Goal: Contribute content: Contribute content

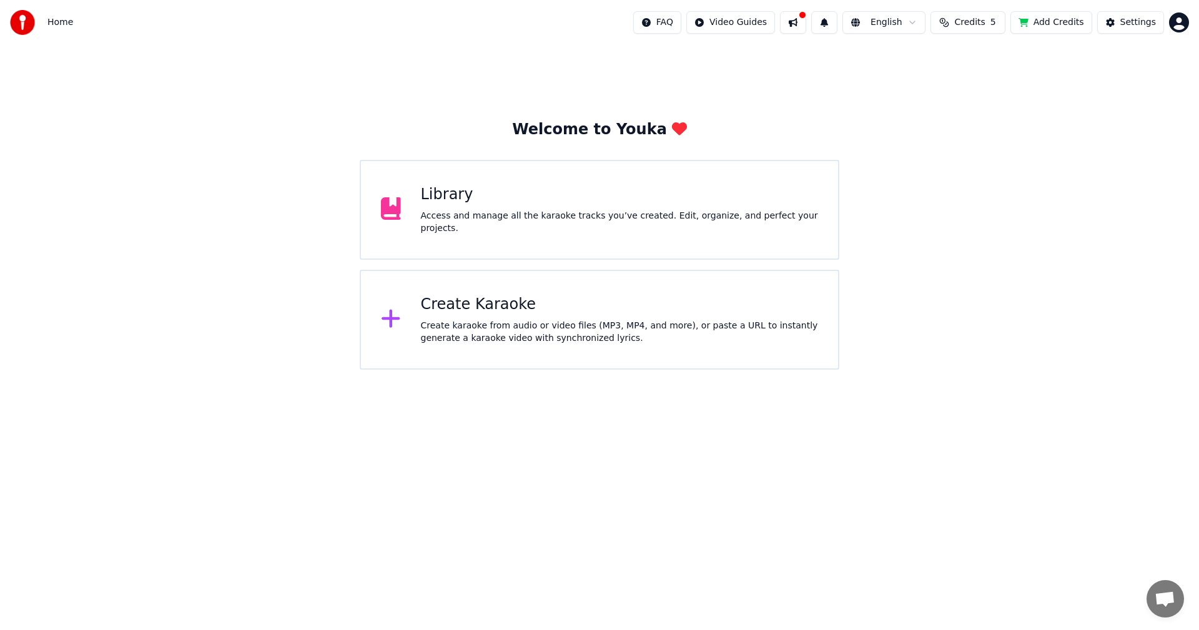
click at [441, 218] on div "Access and manage all the karaoke tracks you’ve created. Edit, organize, and pe…" at bounding box center [620, 222] width 398 height 25
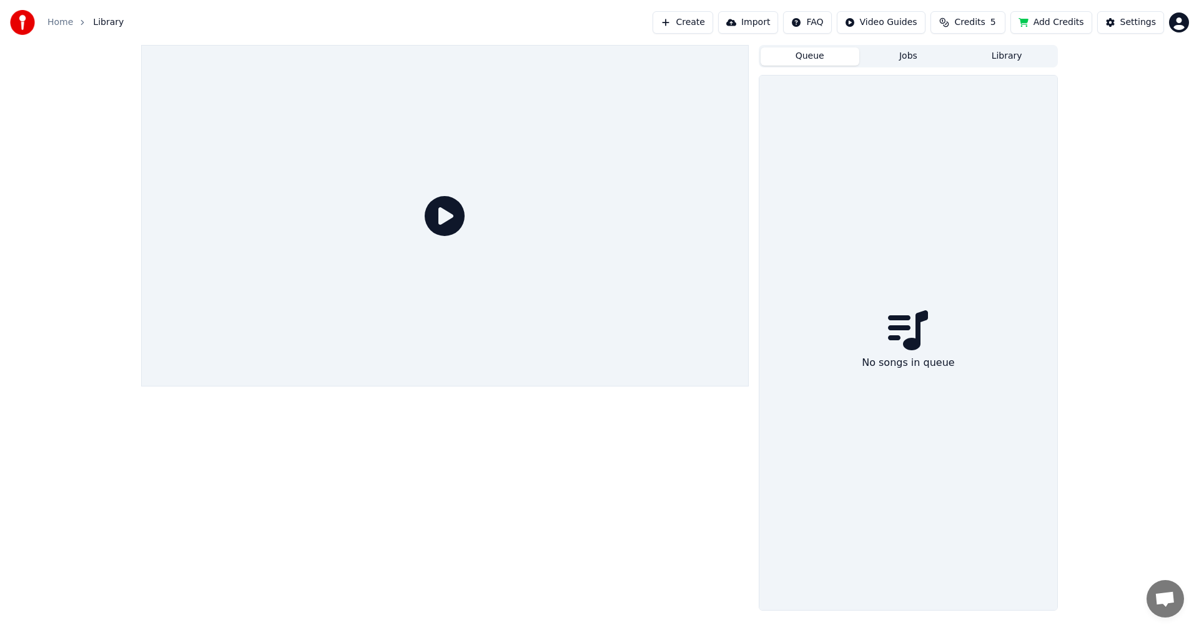
click at [817, 58] on button "Queue" at bounding box center [810, 56] width 99 height 18
click at [911, 57] on button "Jobs" at bounding box center [908, 56] width 99 height 18
click at [1062, 27] on button "Add Credits" at bounding box center [1051, 22] width 82 height 22
click at [438, 210] on icon at bounding box center [445, 216] width 40 height 40
drag, startPoint x: 559, startPoint y: 239, endPoint x: 628, endPoint y: 188, distance: 85.3
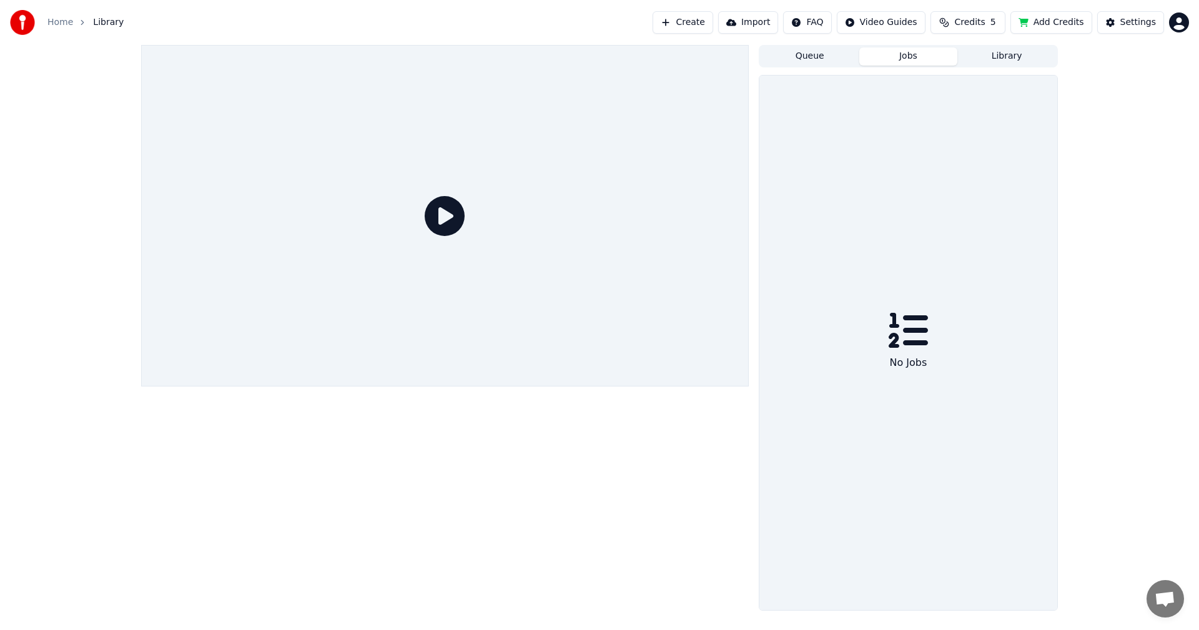
click at [563, 236] on div at bounding box center [445, 216] width 608 height 342
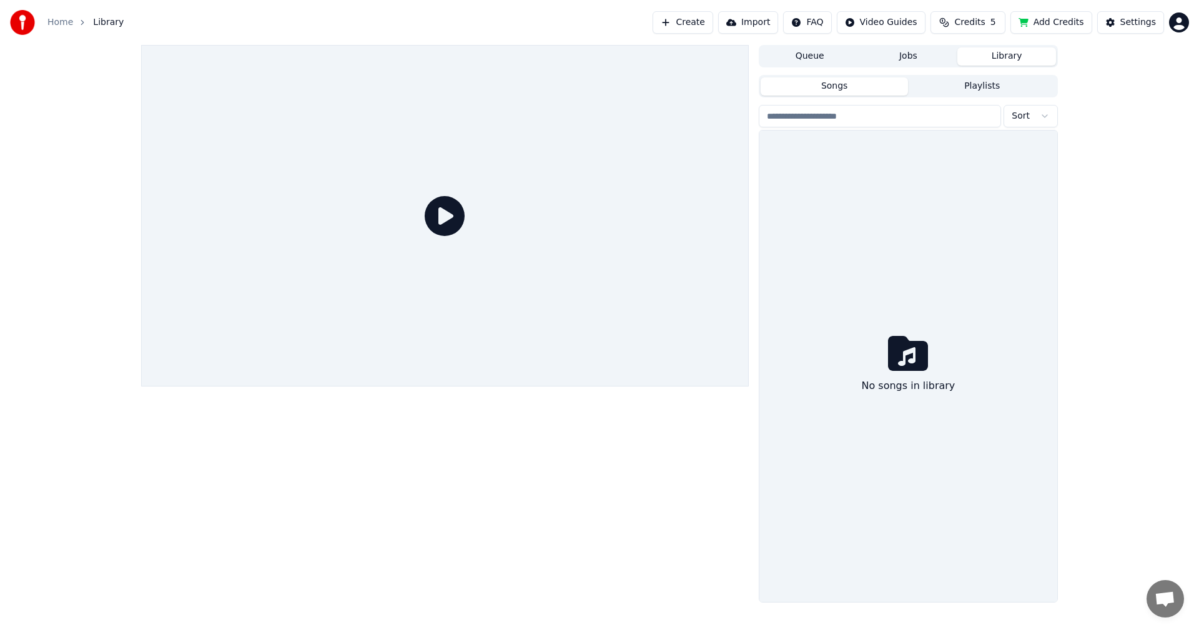
click at [1032, 52] on button "Library" at bounding box center [1006, 56] width 99 height 18
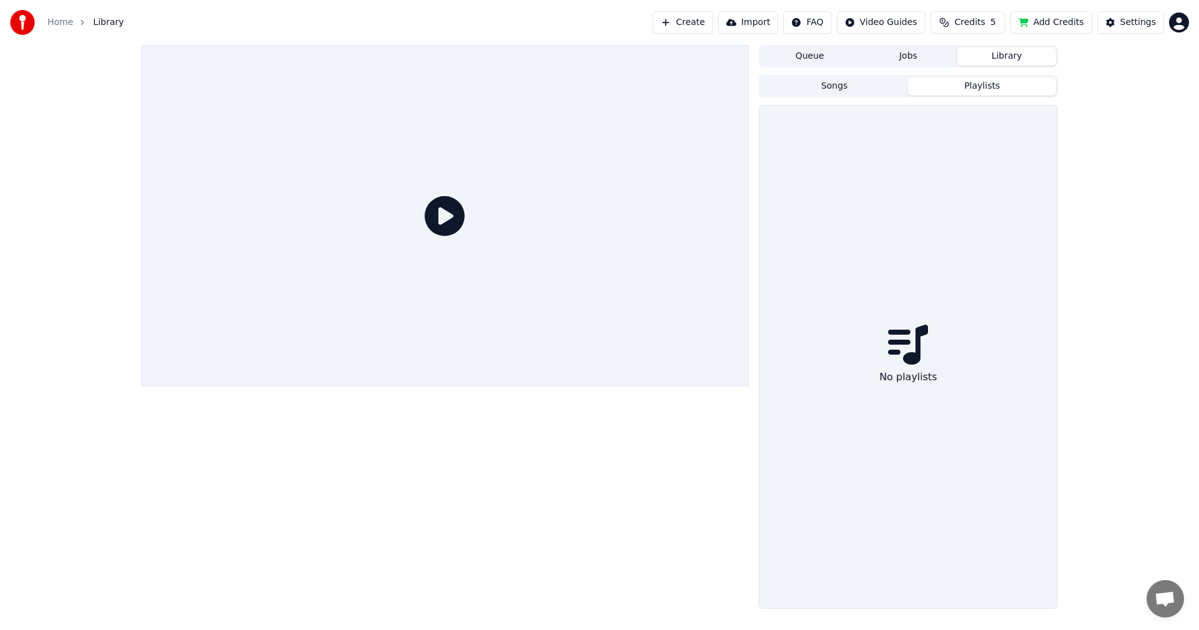
click at [967, 86] on button "Playlists" at bounding box center [982, 86] width 148 height 18
click at [859, 84] on button "Songs" at bounding box center [835, 86] width 148 height 18
click at [797, 54] on button "Queue" at bounding box center [810, 56] width 99 height 18
click at [1062, 22] on button "Add Credits" at bounding box center [1051, 22] width 82 height 22
click at [810, 454] on div "No songs in queue" at bounding box center [908, 343] width 298 height 534
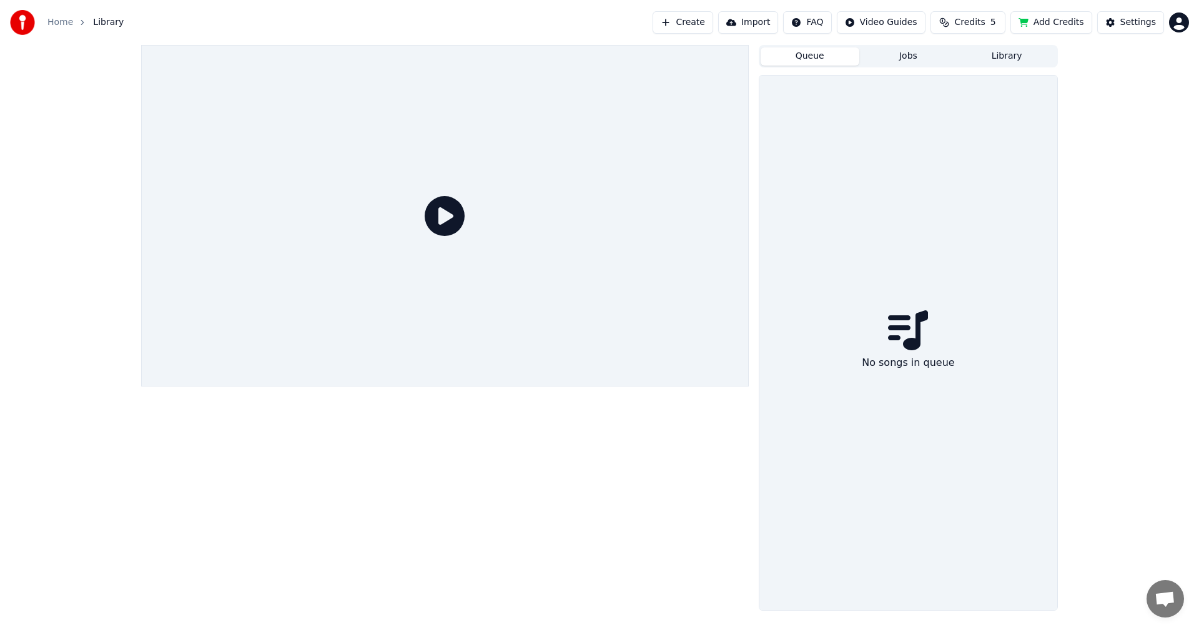
click at [1137, 214] on div "Queue Jobs Library No songs in queue" at bounding box center [599, 328] width 1199 height 566
click at [1141, 21] on div "Settings" at bounding box center [1138, 22] width 36 height 12
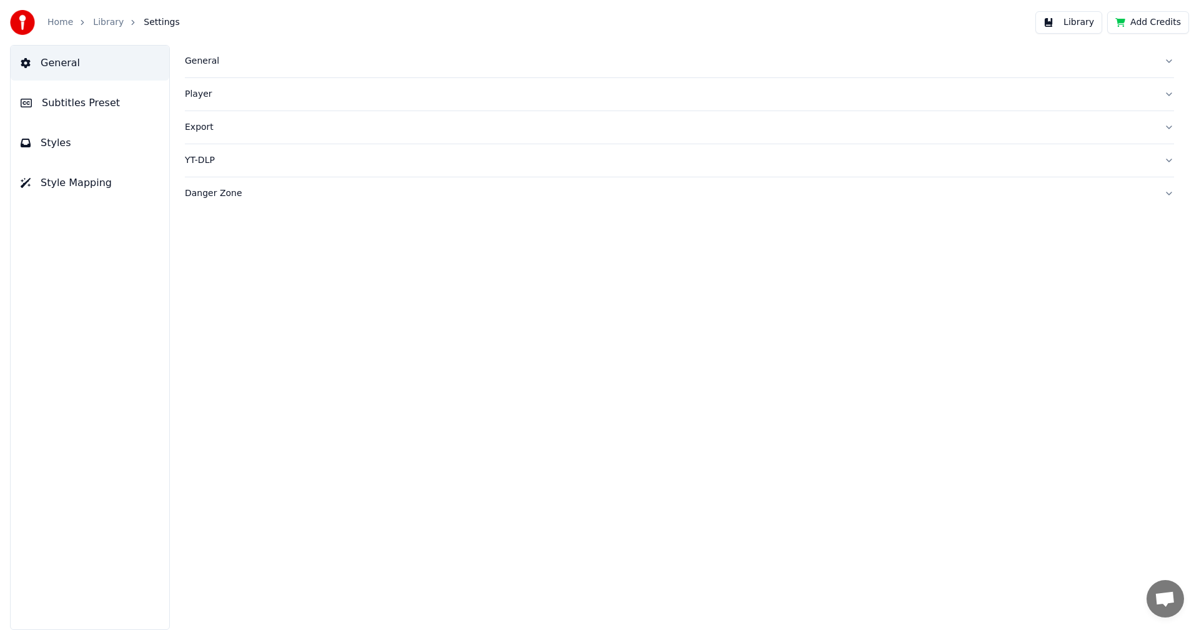
click at [1161, 24] on button "Add Credits" at bounding box center [1148, 22] width 82 height 22
click at [65, 22] on link "Home" at bounding box center [60, 22] width 26 height 12
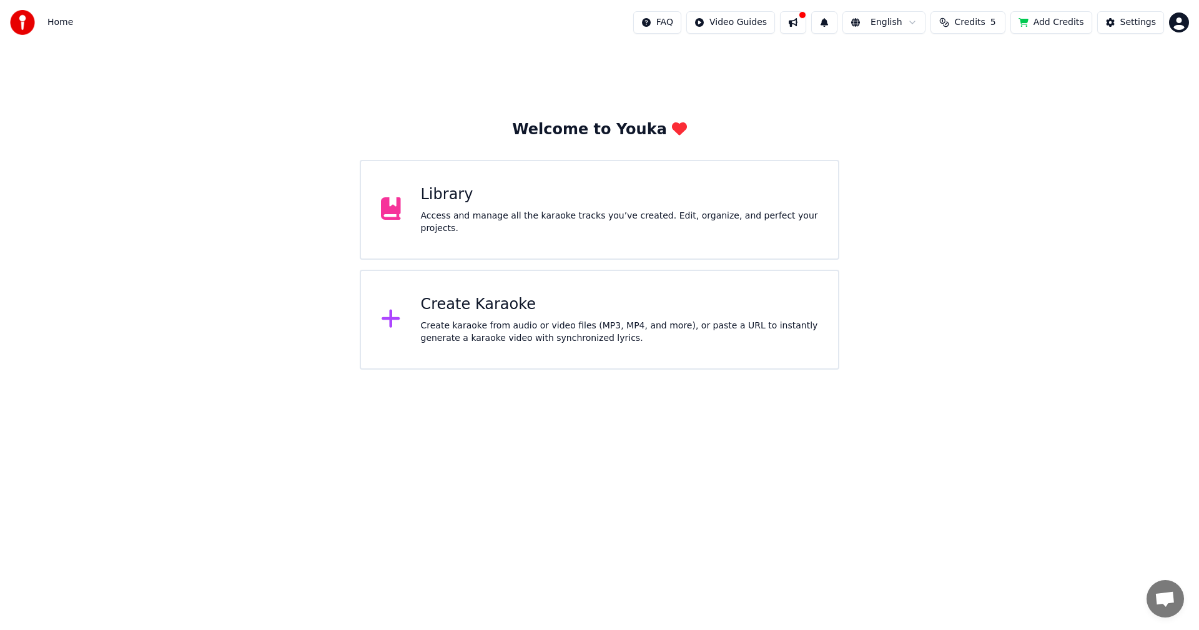
click at [439, 205] on div "Library" at bounding box center [620, 195] width 398 height 20
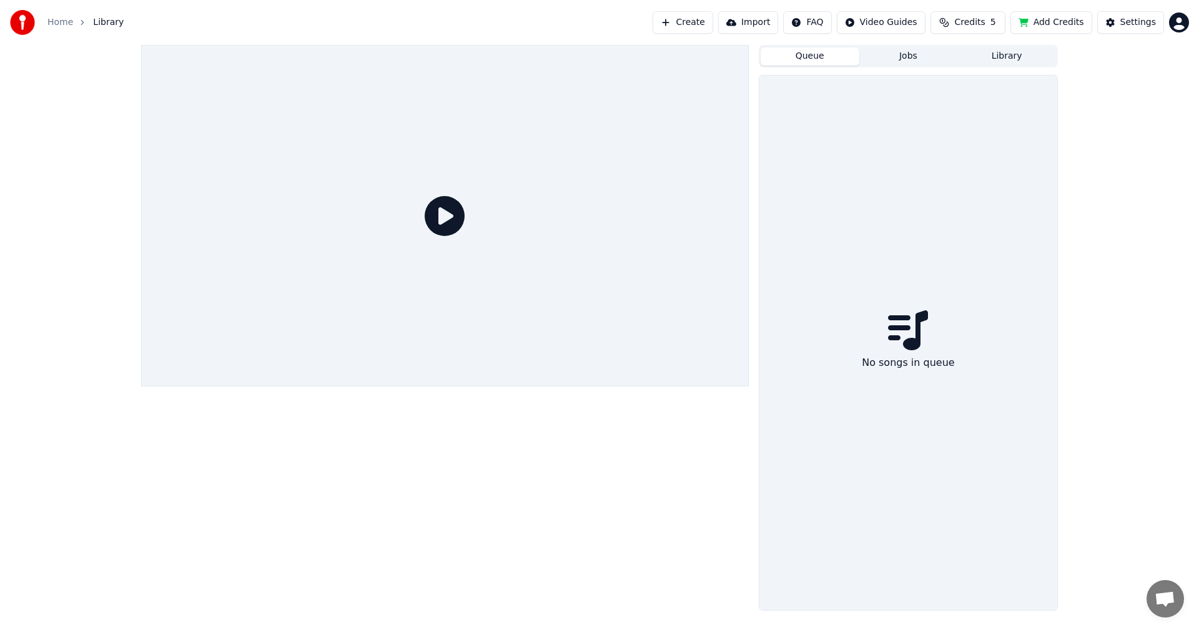
click at [59, 24] on link "Home" at bounding box center [60, 22] width 26 height 12
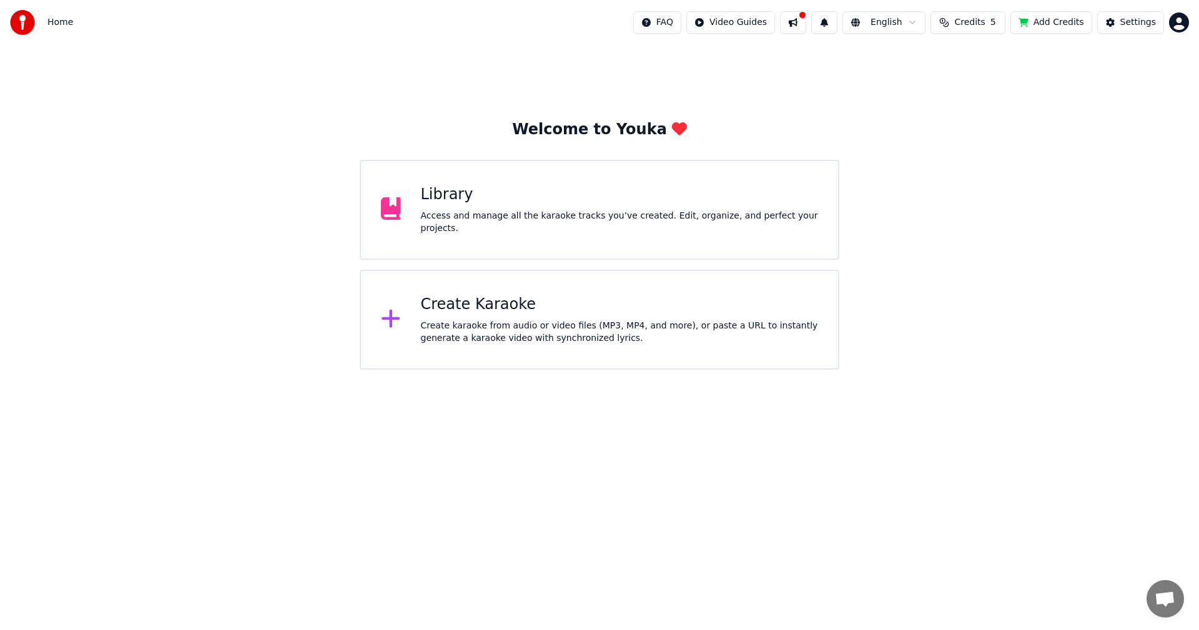
click at [504, 325] on div "Create karaoke from audio or video files (MP3, MP4, and more), or paste a URL t…" at bounding box center [620, 332] width 398 height 25
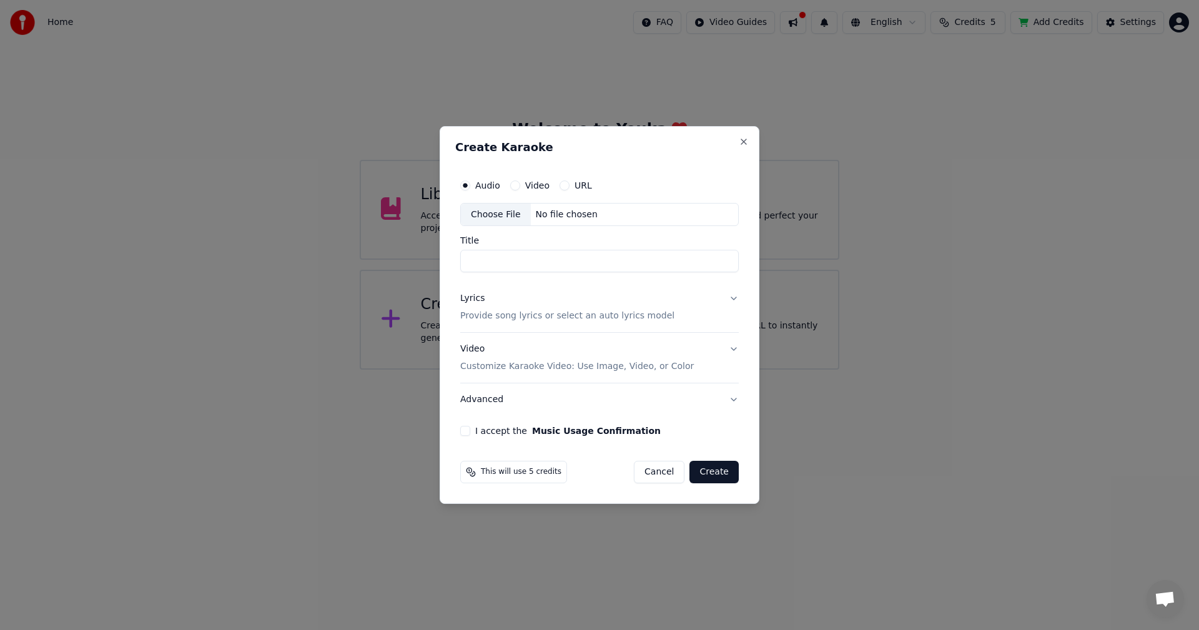
click at [657, 474] on button "Cancel" at bounding box center [659, 472] width 51 height 22
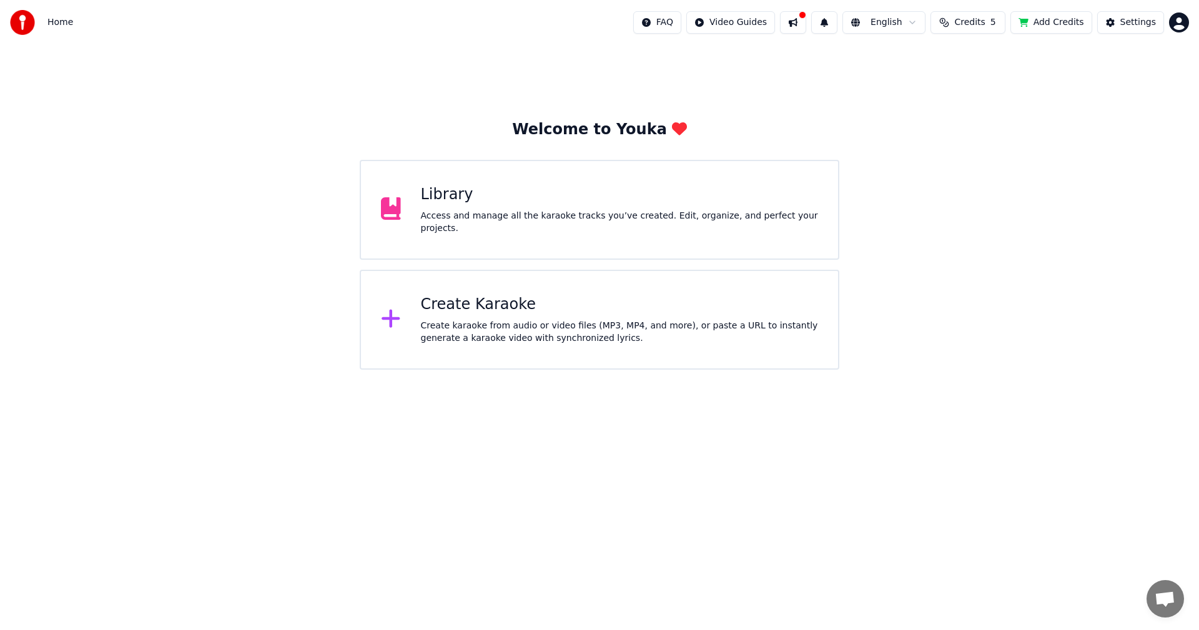
click at [806, 17] on div at bounding box center [802, 14] width 7 height 7
click at [960, 370] on html "Home FAQ Video Guides English Credits 5 Add Credits Settings Welcome to Youka L…" at bounding box center [599, 185] width 1199 height 370
click at [358, 94] on div "Welcome to Youka Library Access and manage all the karaoke tracks you’ve create…" at bounding box center [599, 207] width 1199 height 325
click at [54, 98] on div "Welcome to Youka Library Access and manage all the karaoke tracks you’ve create…" at bounding box center [599, 207] width 1199 height 325
click at [491, 313] on div "Create Karaoke" at bounding box center [620, 305] width 398 height 20
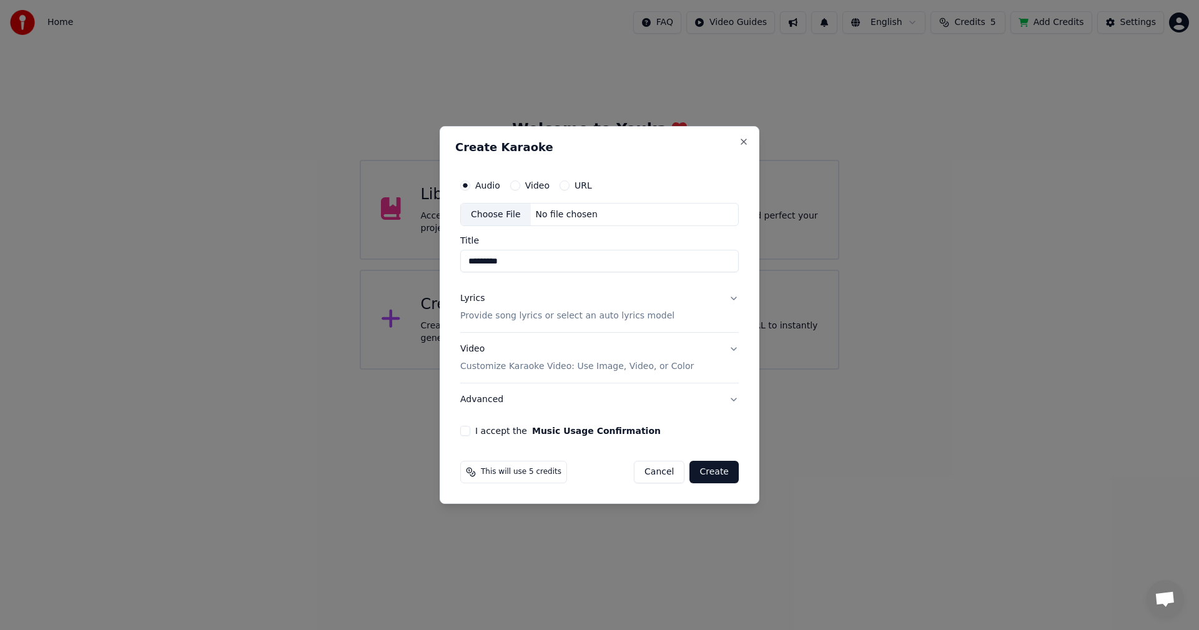
click at [483, 212] on div "Choose File" at bounding box center [496, 215] width 70 height 22
type input "**********"
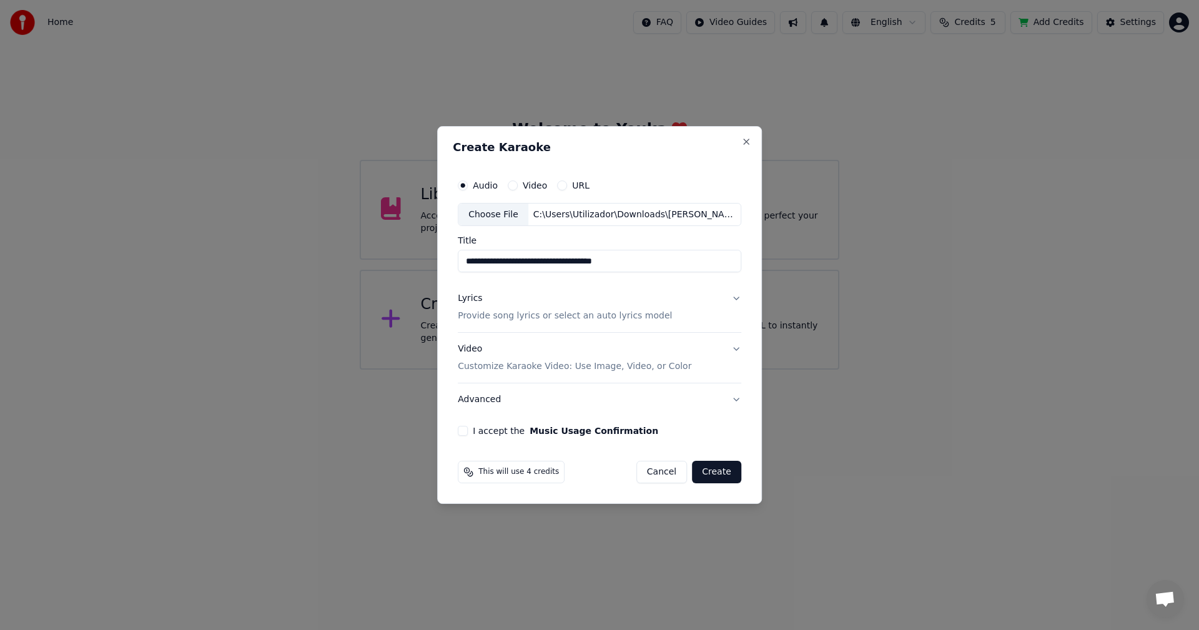
click at [736, 299] on button "Lyrics Provide song lyrics or select an auto lyrics model" at bounding box center [599, 308] width 283 height 50
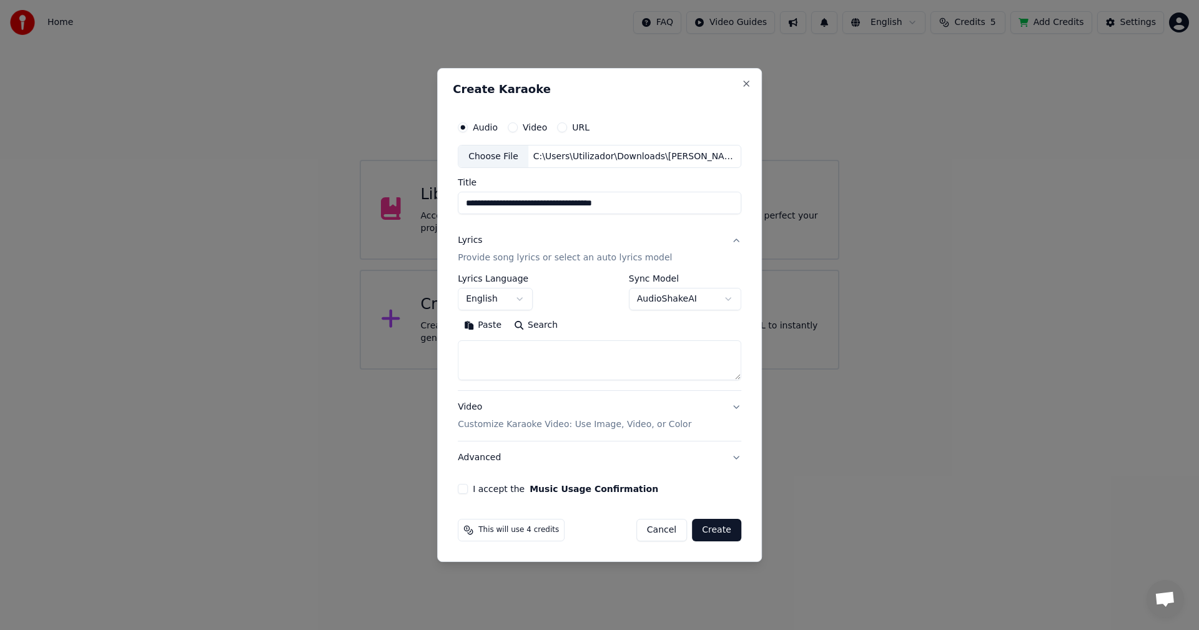
paste textarea "**********"
type textarea "**********"
click at [452, 399] on div "**********" at bounding box center [599, 315] width 325 height 495
drag, startPoint x: 600, startPoint y: 367, endPoint x: 455, endPoint y: 336, distance: 148.7
click at [459, 343] on div "**********" at bounding box center [599, 305] width 293 height 390
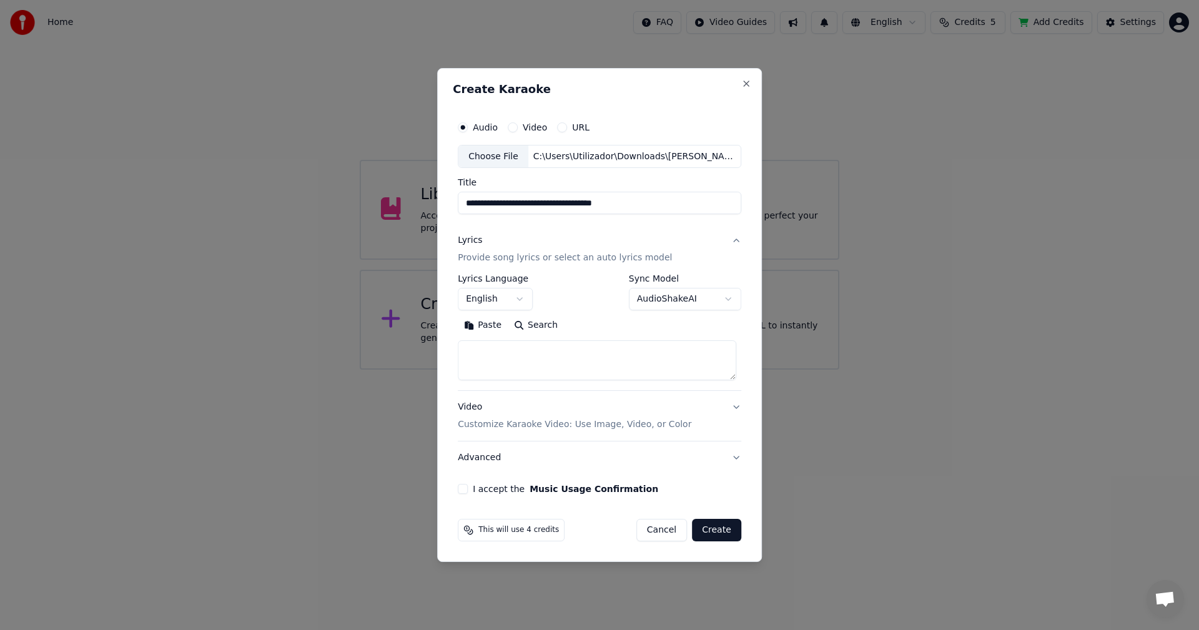
paste textarea "**********"
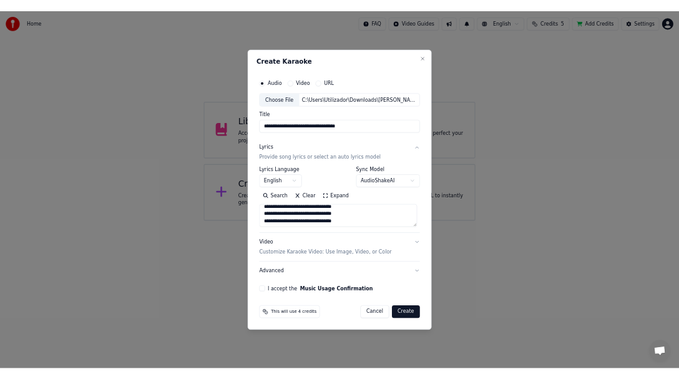
scroll to position [458, 0]
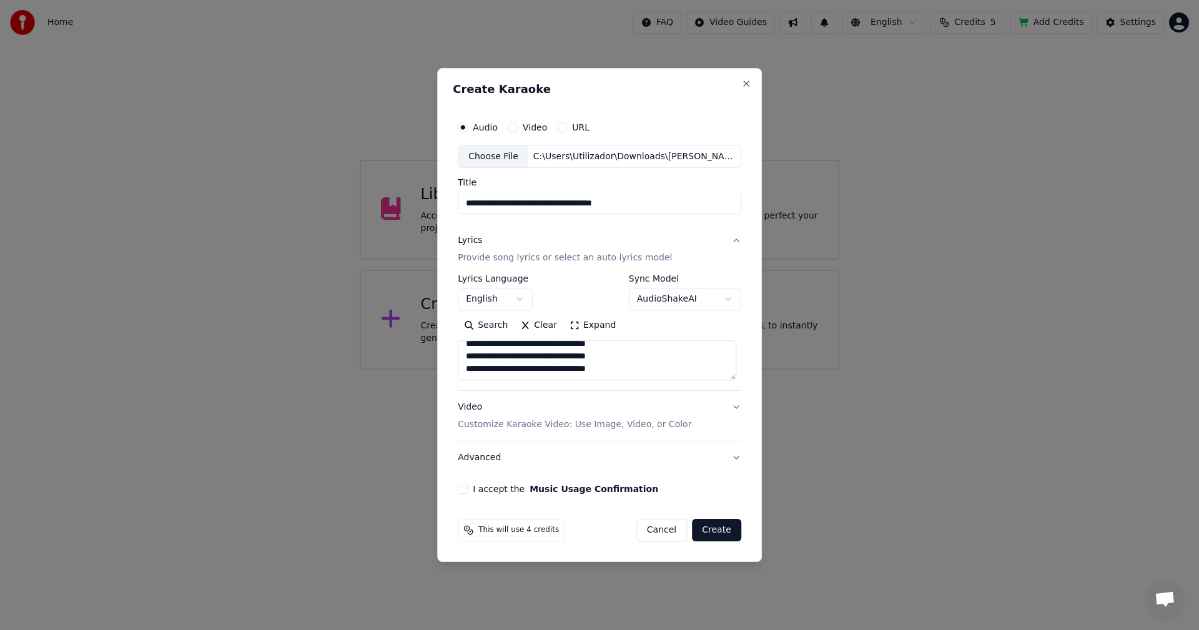
type textarea "**********"
click at [463, 489] on button "I accept the Music Usage Confirmation" at bounding box center [463, 489] width 10 height 10
click at [712, 528] on button "Create" at bounding box center [716, 530] width 49 height 22
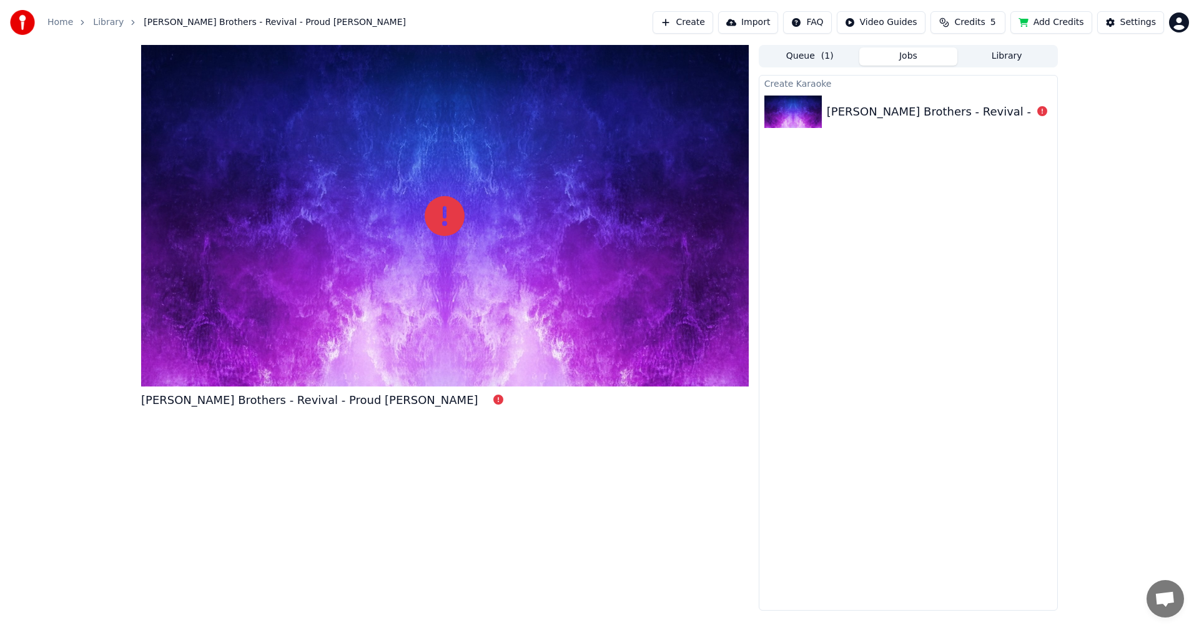
click at [501, 230] on div at bounding box center [445, 216] width 608 height 342
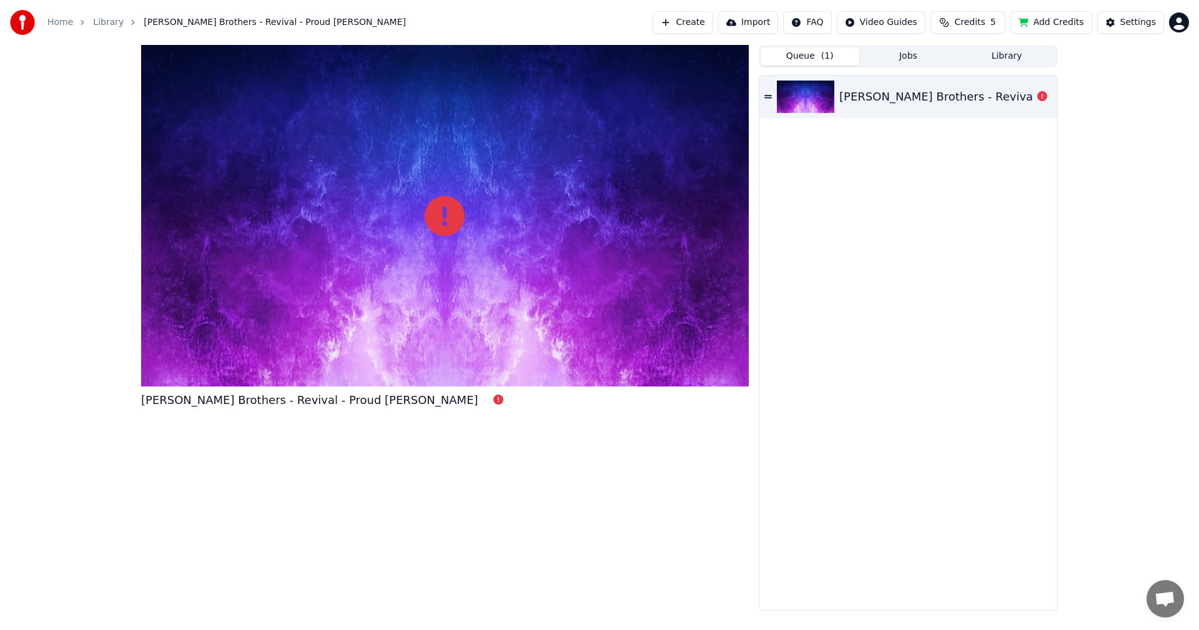
click at [786, 56] on button "Queue ( 1 )" at bounding box center [810, 56] width 99 height 18
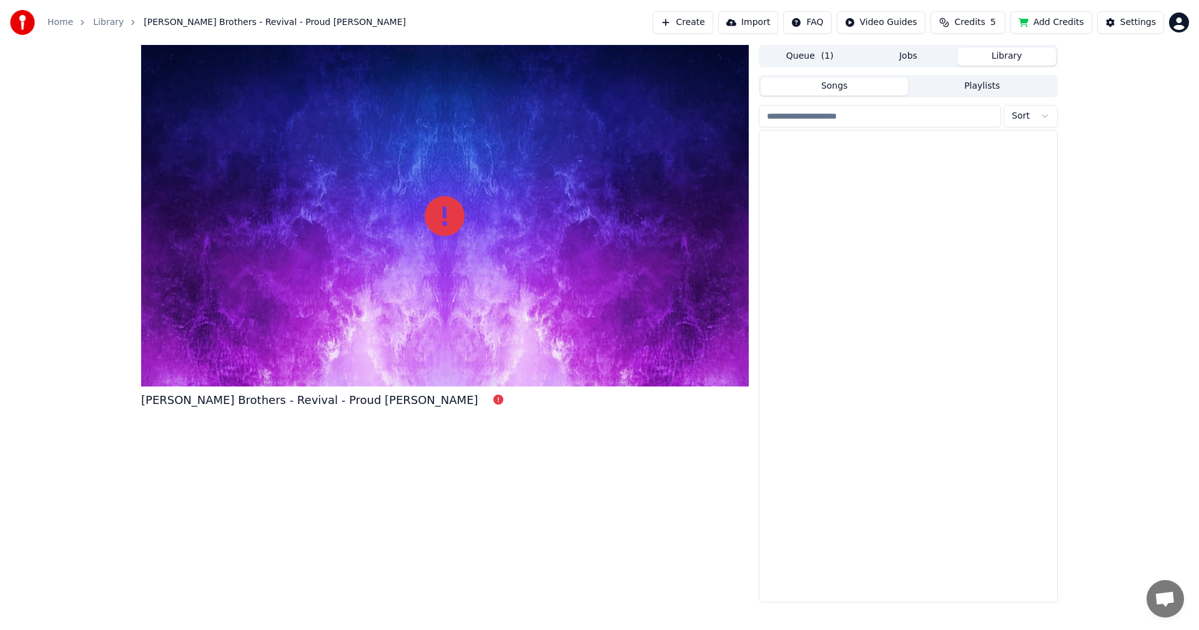
click at [1021, 62] on button "Library" at bounding box center [1006, 56] width 99 height 18
click at [804, 56] on button "Queue ( 1 )" at bounding box center [810, 56] width 99 height 18
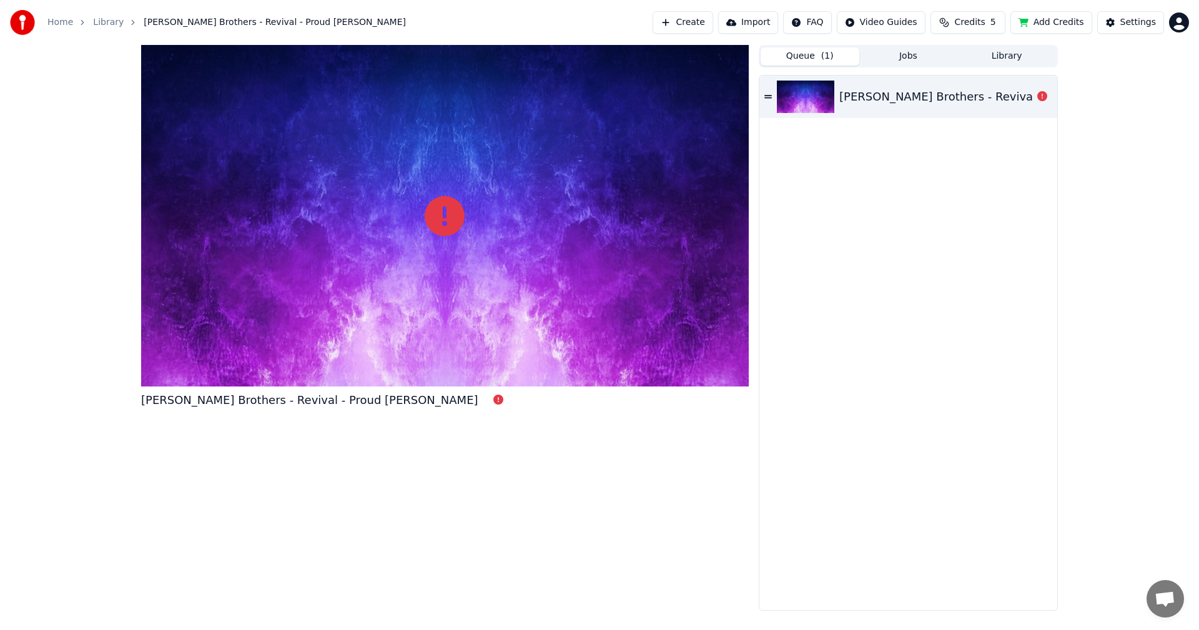
click at [906, 103] on div "[PERSON_NAME] Brothers - Revival - Proud [PERSON_NAME]" at bounding box center [1007, 96] width 337 height 17
click at [899, 96] on div "[PERSON_NAME] Brothers - Revival - Proud [PERSON_NAME]" at bounding box center [1007, 96] width 337 height 17
click at [300, 246] on div at bounding box center [445, 216] width 608 height 342
click at [865, 92] on div "[PERSON_NAME] Brothers - Revival - Proud [PERSON_NAME]" at bounding box center [1007, 96] width 337 height 17
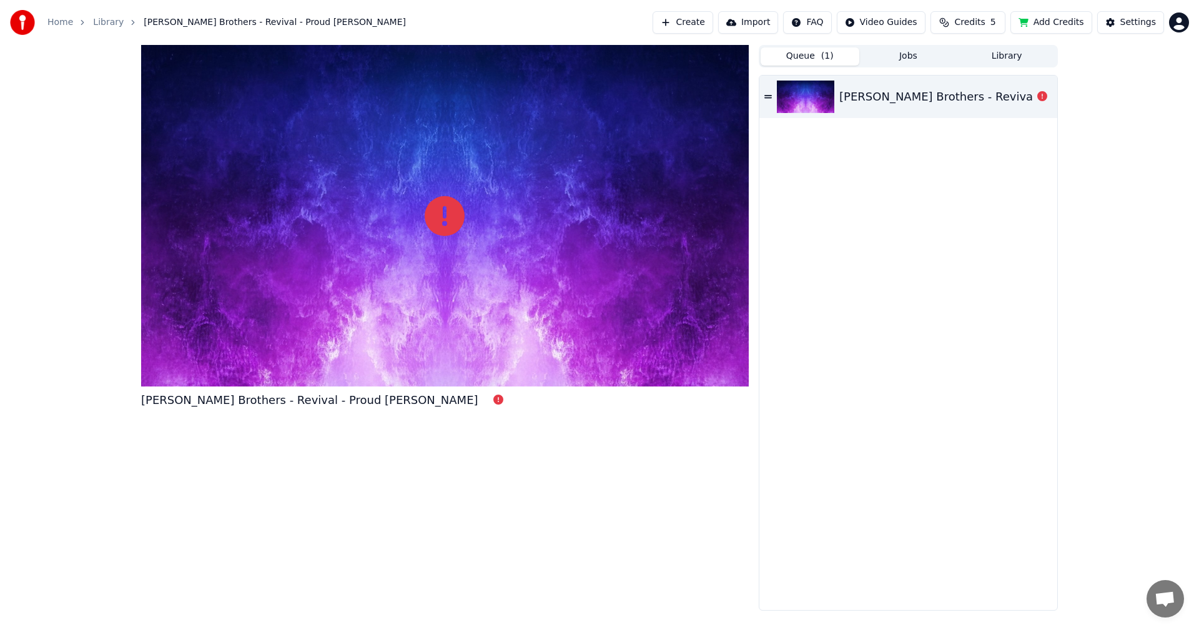
click at [913, 57] on button "Jobs" at bounding box center [908, 56] width 99 height 18
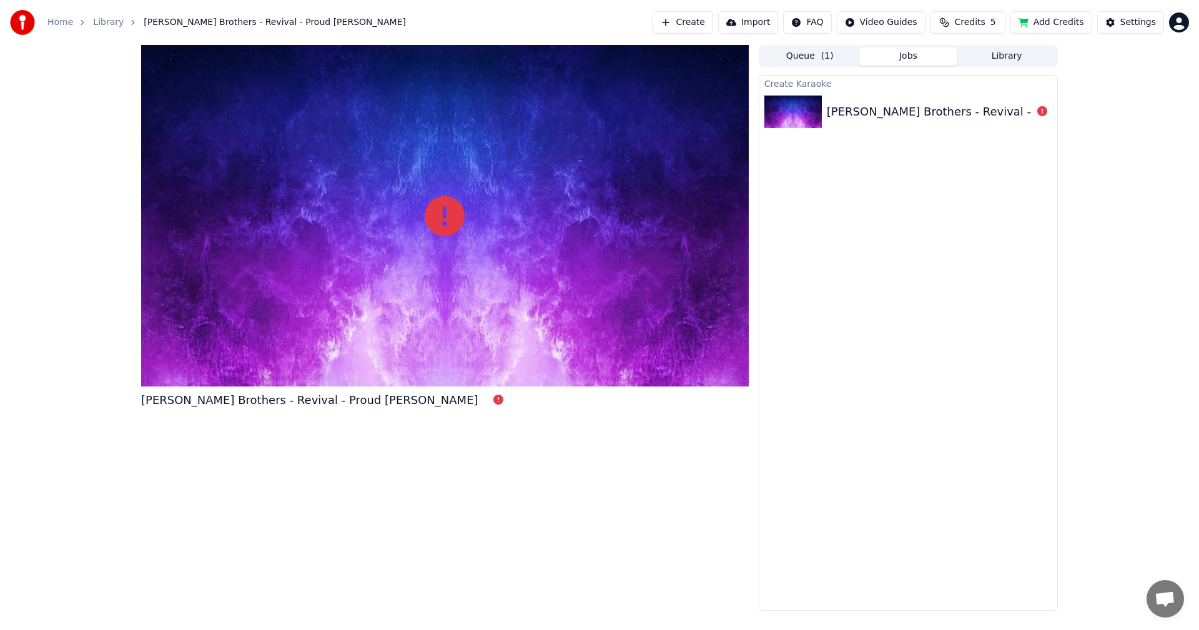
click at [888, 104] on div "[PERSON_NAME] Brothers - Revival - Proud [PERSON_NAME]" at bounding box center [995, 111] width 337 height 17
click at [368, 257] on div at bounding box center [445, 216] width 608 height 342
click at [1185, 21] on html "Home Library [PERSON_NAME] Brothers - Revival - Proud [PERSON_NAME] Create Impo…" at bounding box center [599, 315] width 1199 height 630
click at [956, 277] on html "Home Library [PERSON_NAME] Brothers - Revival - Proud [PERSON_NAME] Create Impo…" at bounding box center [599, 315] width 1199 height 630
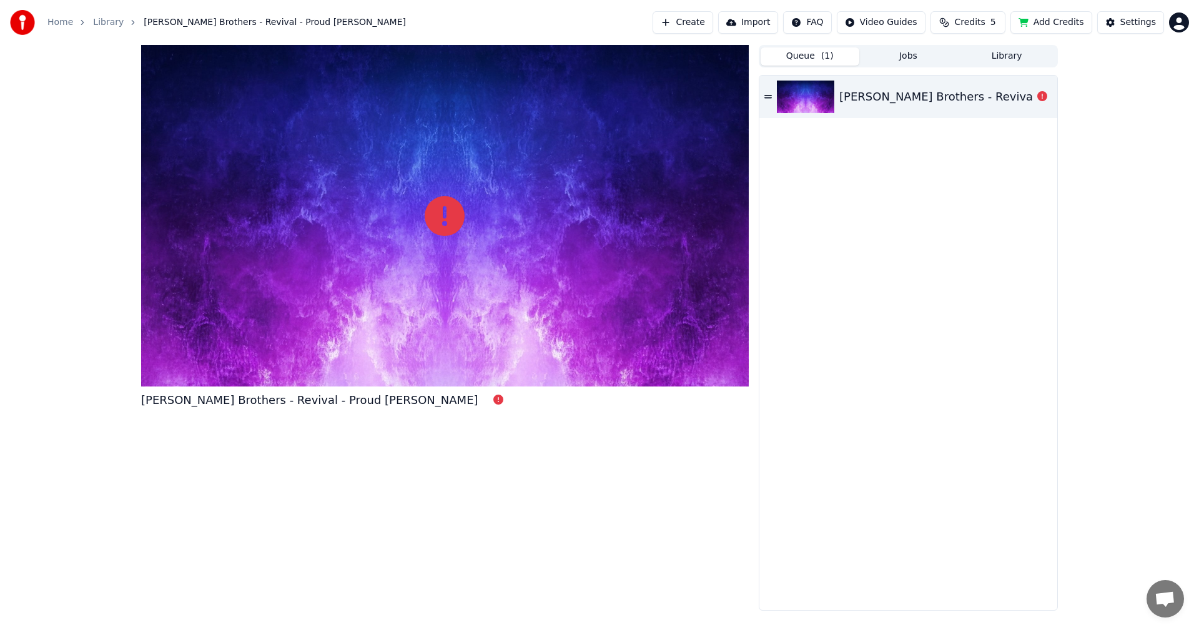
click at [817, 51] on button "Queue ( 1 )" at bounding box center [810, 56] width 99 height 18
click at [880, 102] on div "[PERSON_NAME] Brothers - Revival - Proud [PERSON_NAME]" at bounding box center [1007, 96] width 337 height 17
click at [766, 94] on icon at bounding box center [767, 96] width 7 height 9
drag, startPoint x: 181, startPoint y: 400, endPoint x: 204, endPoint y: 372, distance: 36.9
click at [184, 398] on div "[PERSON_NAME] Brothers - Revival - Proud [PERSON_NAME]" at bounding box center [309, 399] width 337 height 17
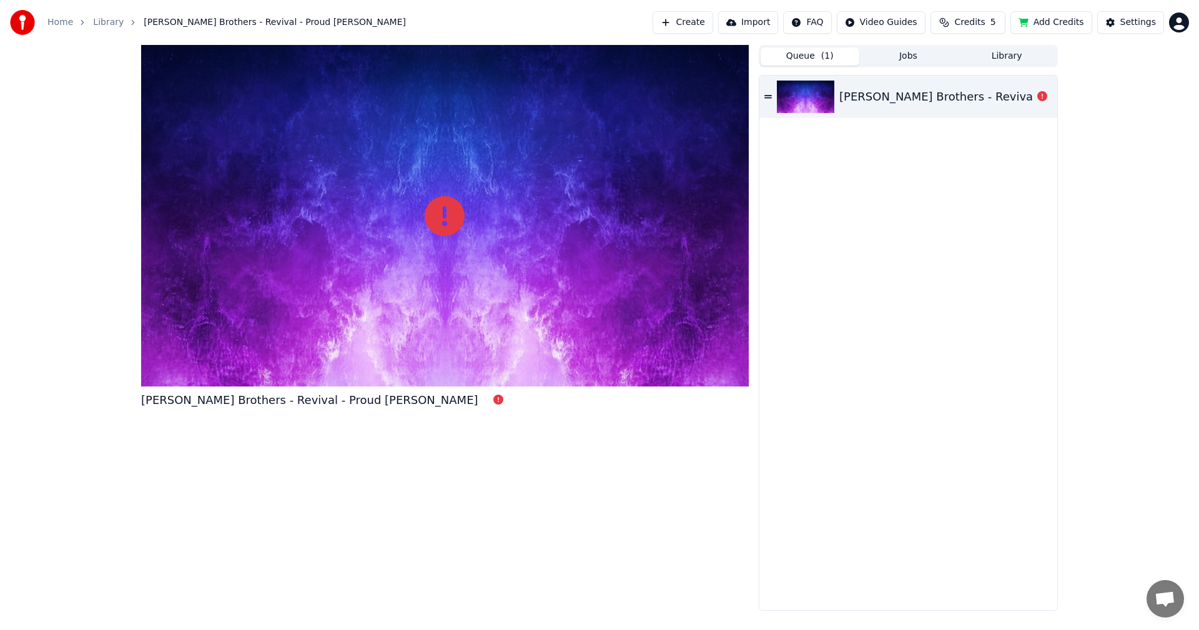
click at [317, 183] on div at bounding box center [445, 216] width 608 height 342
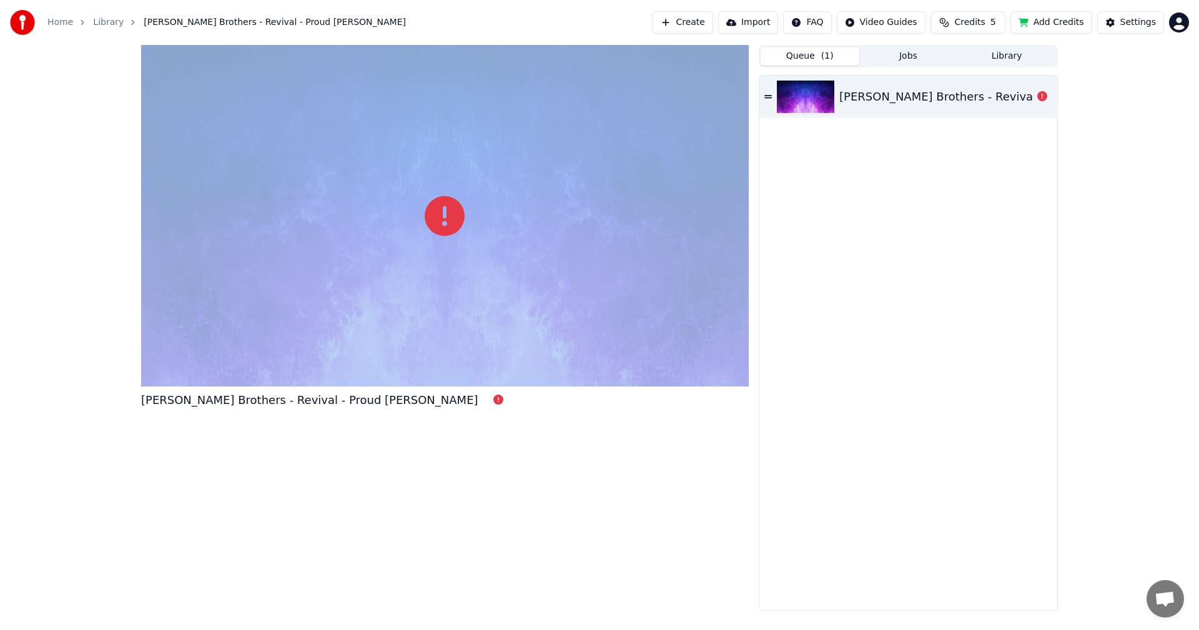
click at [317, 183] on div at bounding box center [445, 216] width 608 height 342
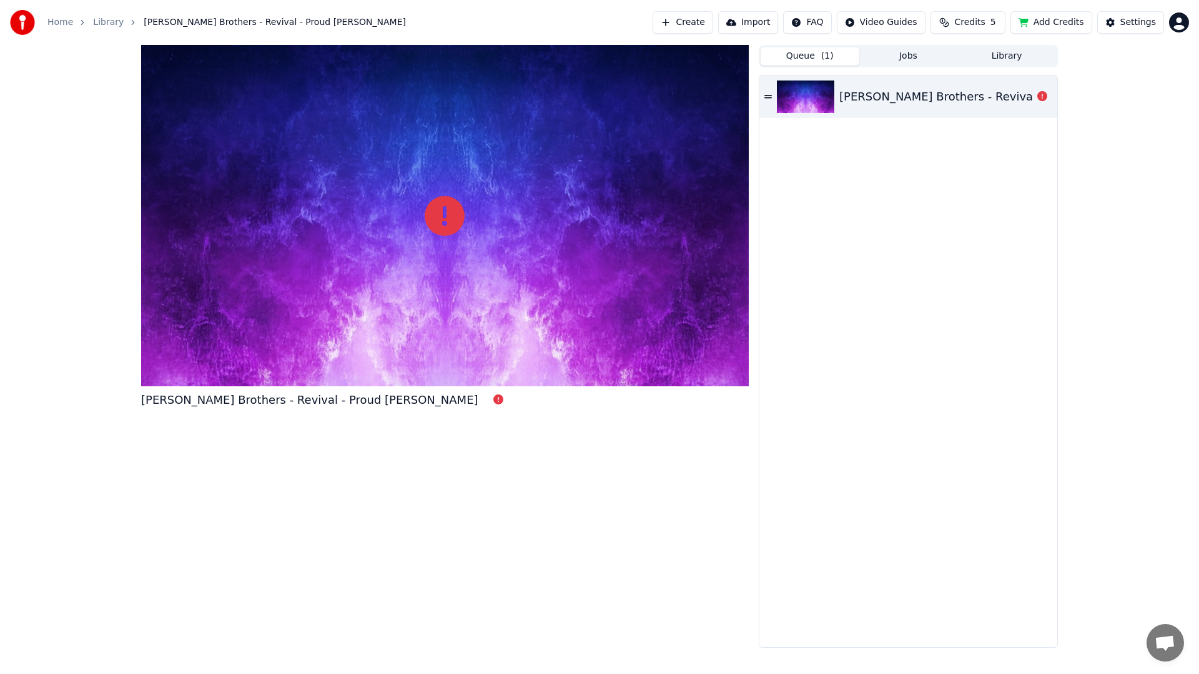
click at [401, 135] on div at bounding box center [445, 216] width 608 height 342
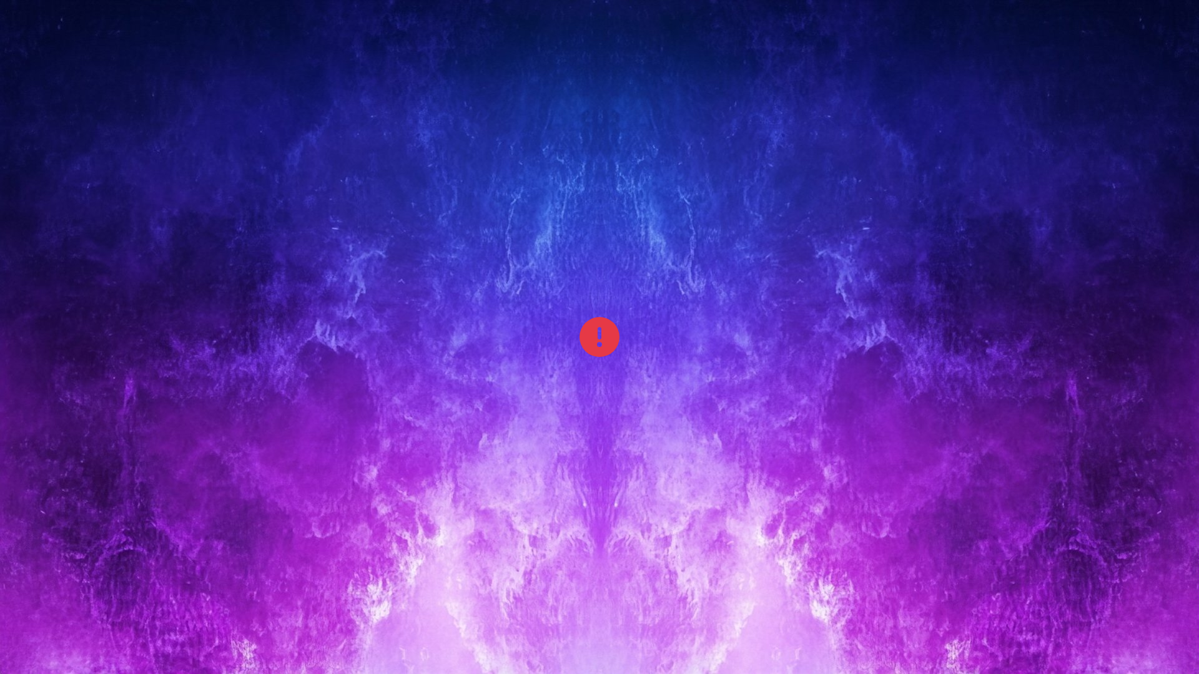
click at [406, 150] on div at bounding box center [599, 337] width 1199 height 674
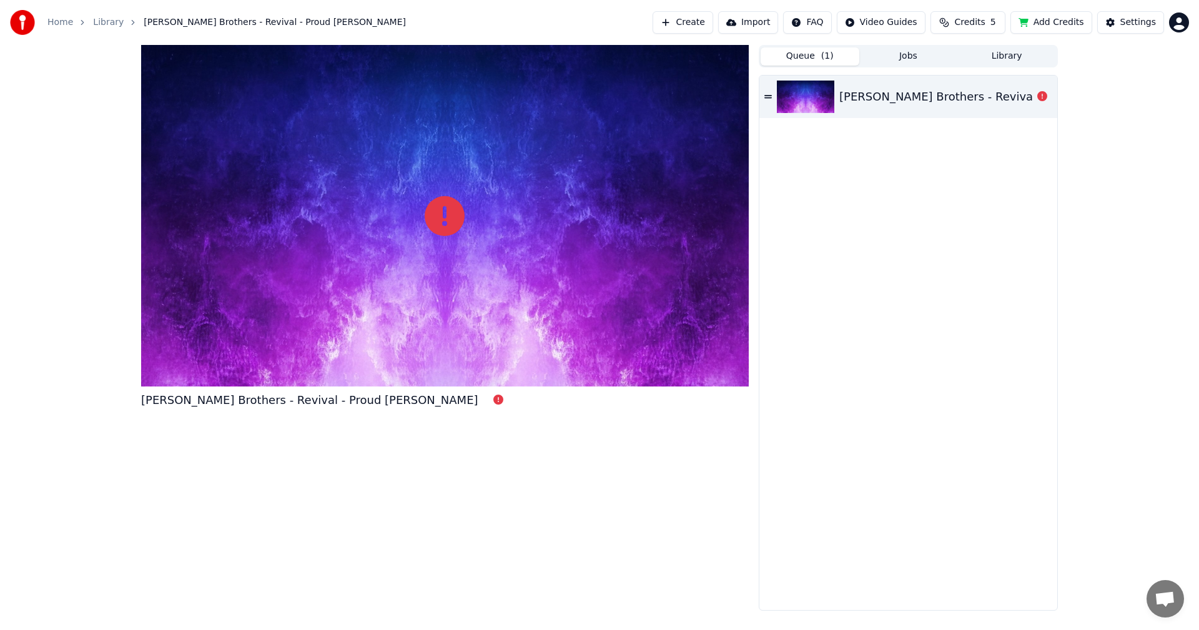
click at [870, 294] on div "[PERSON_NAME] Brothers - Revival - Proud [PERSON_NAME]" at bounding box center [908, 343] width 298 height 534
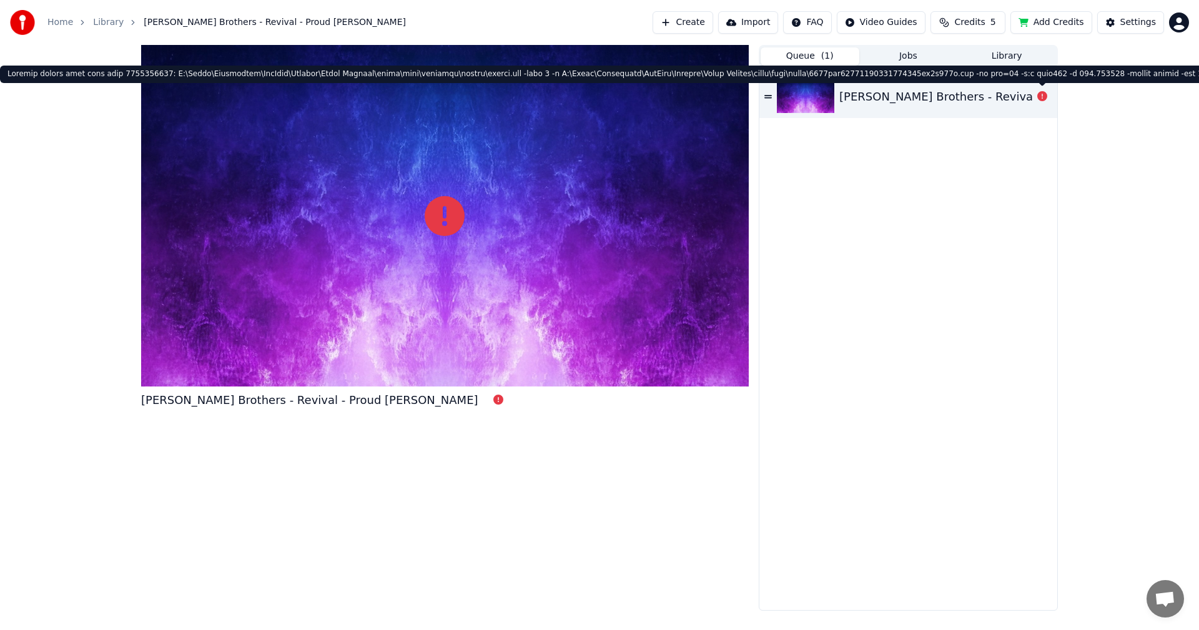
click at [940, 92] on div "[PERSON_NAME] Brothers - Revival - Proud [PERSON_NAME]" at bounding box center [1007, 96] width 337 height 17
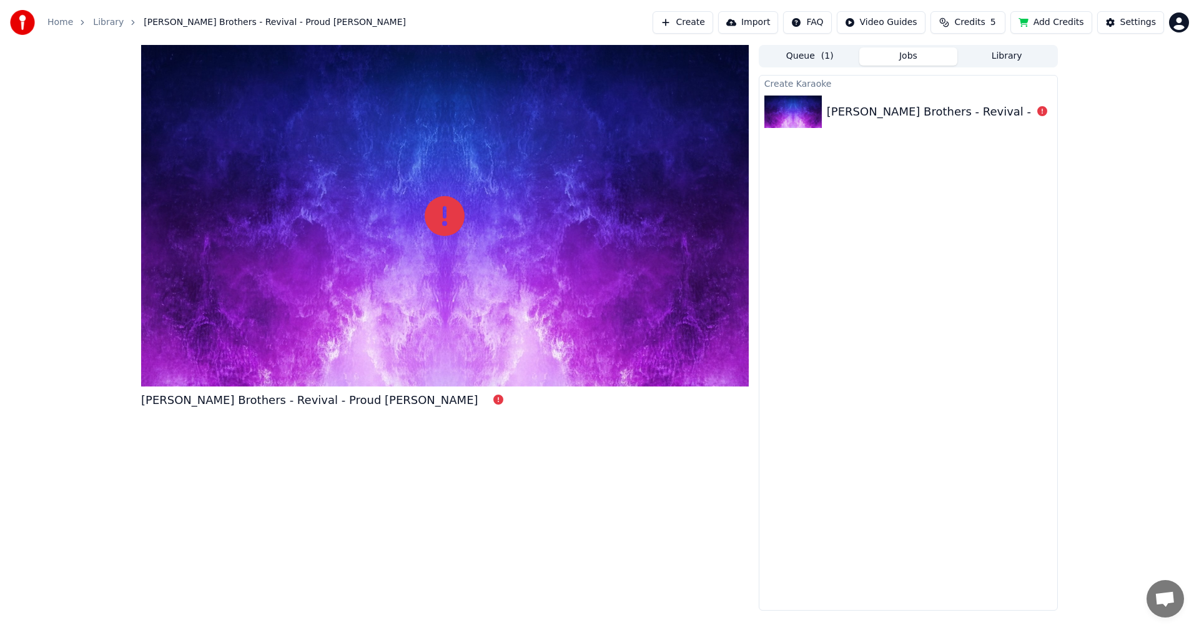
click at [885, 58] on button "Jobs" at bounding box center [908, 56] width 99 height 18
click at [898, 107] on div "[PERSON_NAME] Brothers - Revival - Proud [PERSON_NAME]" at bounding box center [995, 111] width 337 height 17
click at [901, 103] on div "[PERSON_NAME] Brothers - Revival - Proud [PERSON_NAME]" at bounding box center [995, 111] width 337 height 17
click at [762, 19] on button "Import" at bounding box center [748, 22] width 60 height 22
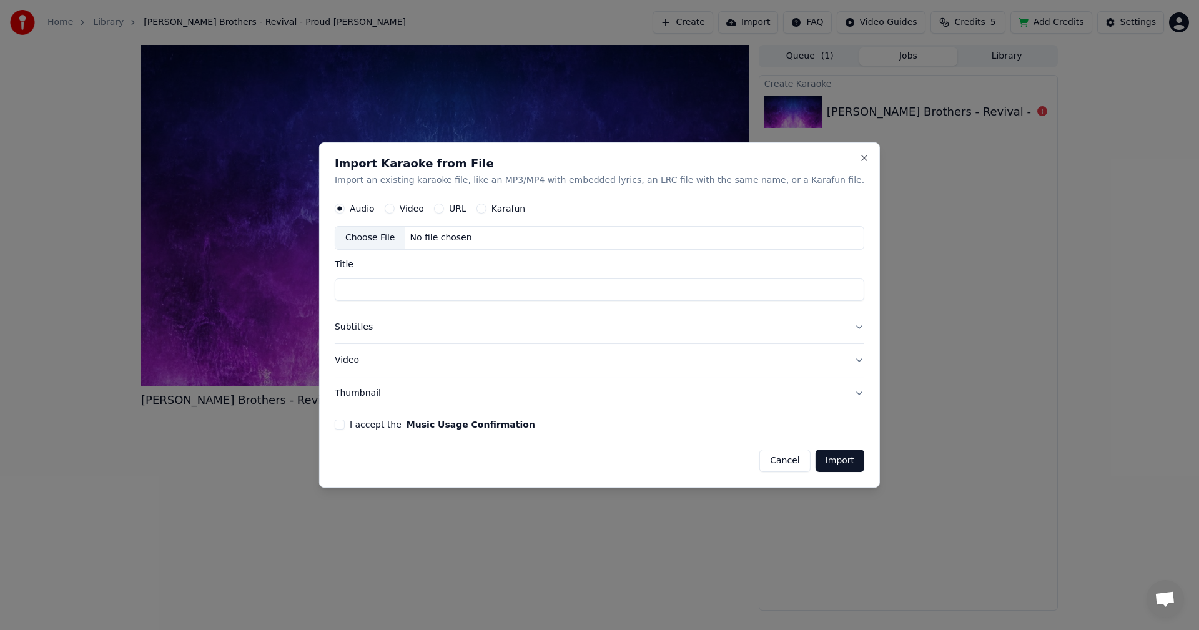
click at [405, 238] on div "Choose File" at bounding box center [370, 238] width 70 height 22
type input "**********"
click at [367, 422] on div "**********" at bounding box center [599, 315] width 561 height 346
click at [345, 424] on button "I accept the Music Usage Confirmation" at bounding box center [340, 425] width 10 height 10
click at [823, 461] on button "Import" at bounding box center [839, 461] width 49 height 22
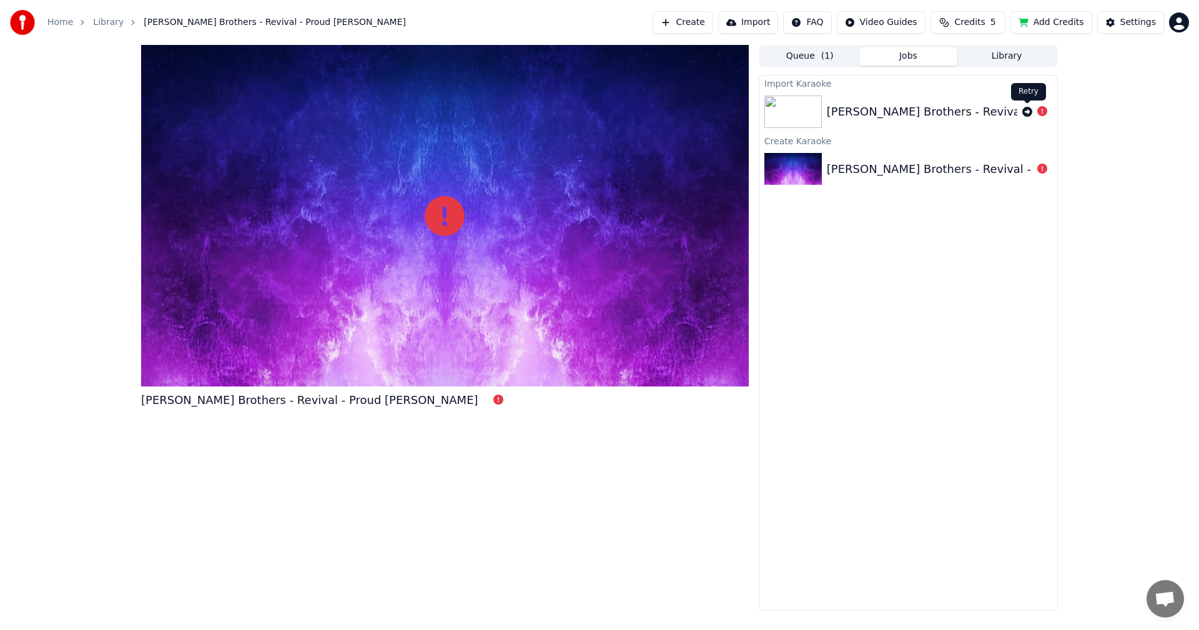
click at [1028, 111] on icon at bounding box center [1027, 112] width 10 height 10
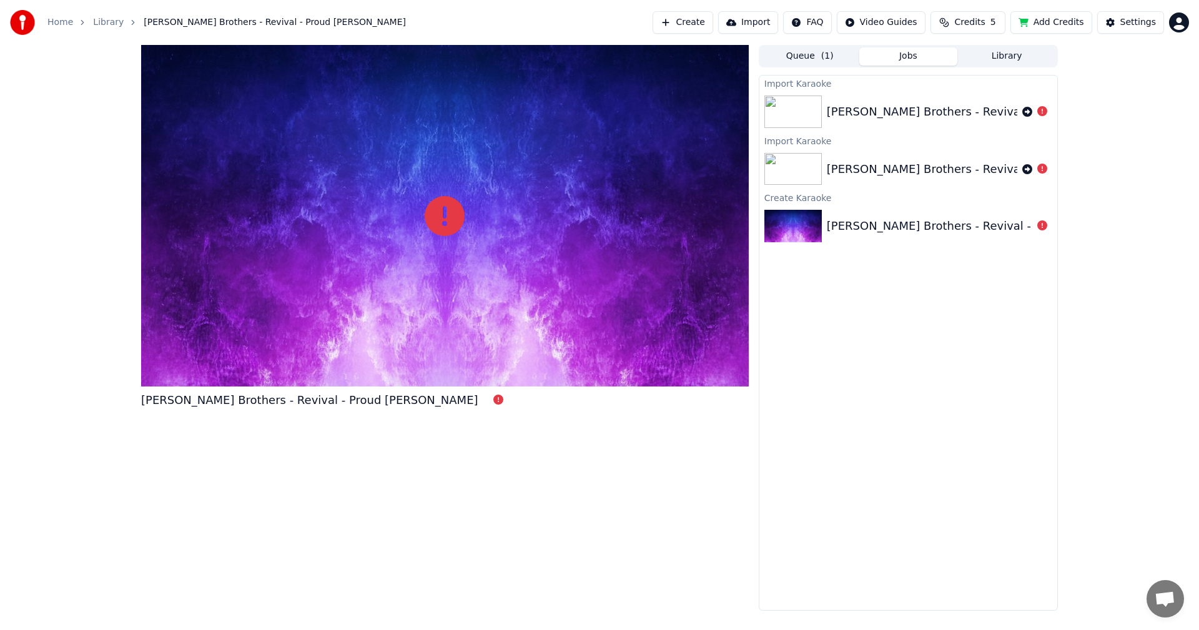
click at [948, 109] on div "[PERSON_NAME] Brothers - Revival - Proud [PERSON_NAME]" at bounding box center [995, 111] width 337 height 17
click at [103, 23] on link "Library" at bounding box center [108, 22] width 31 height 12
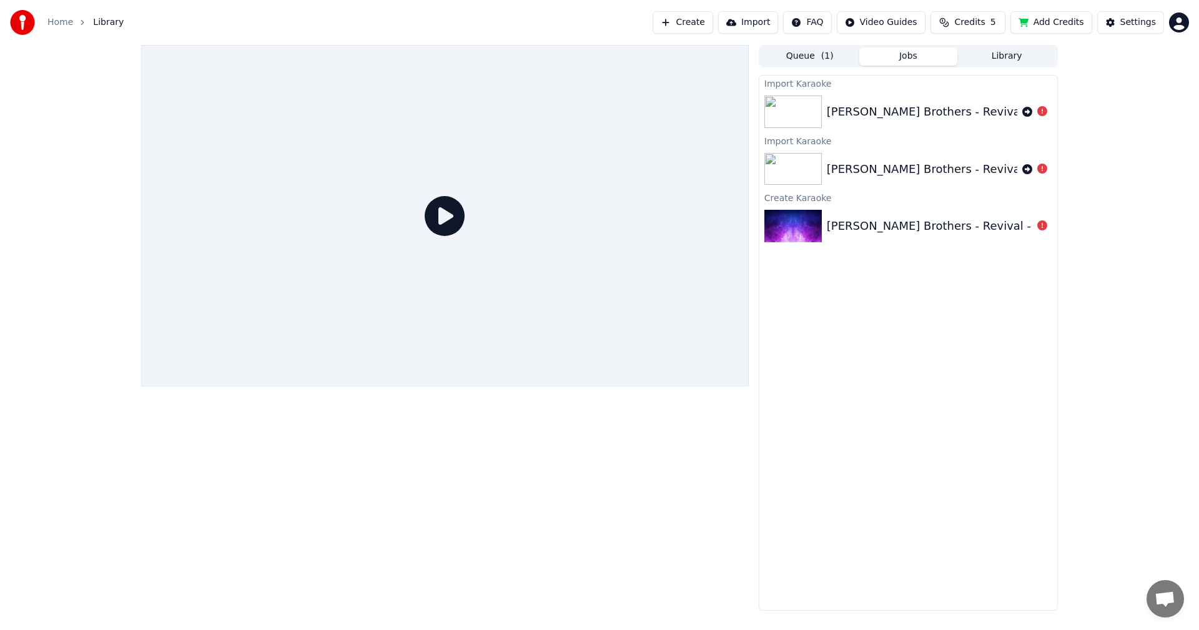
click at [434, 217] on icon at bounding box center [445, 216] width 40 height 40
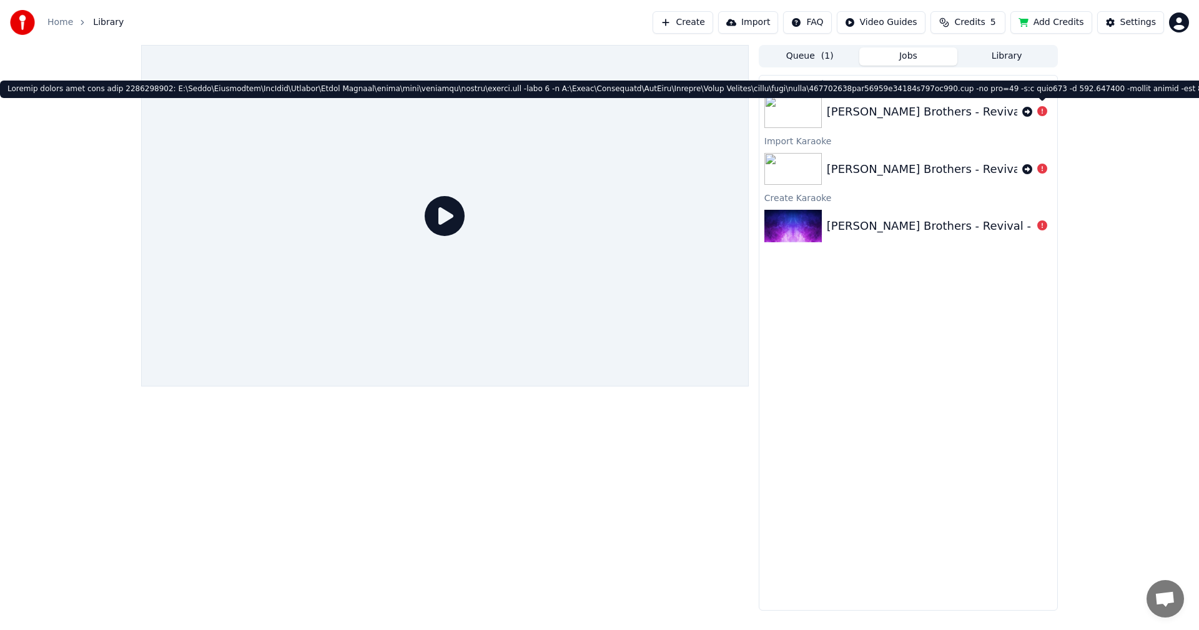
click at [1045, 113] on icon at bounding box center [1042, 111] width 10 height 10
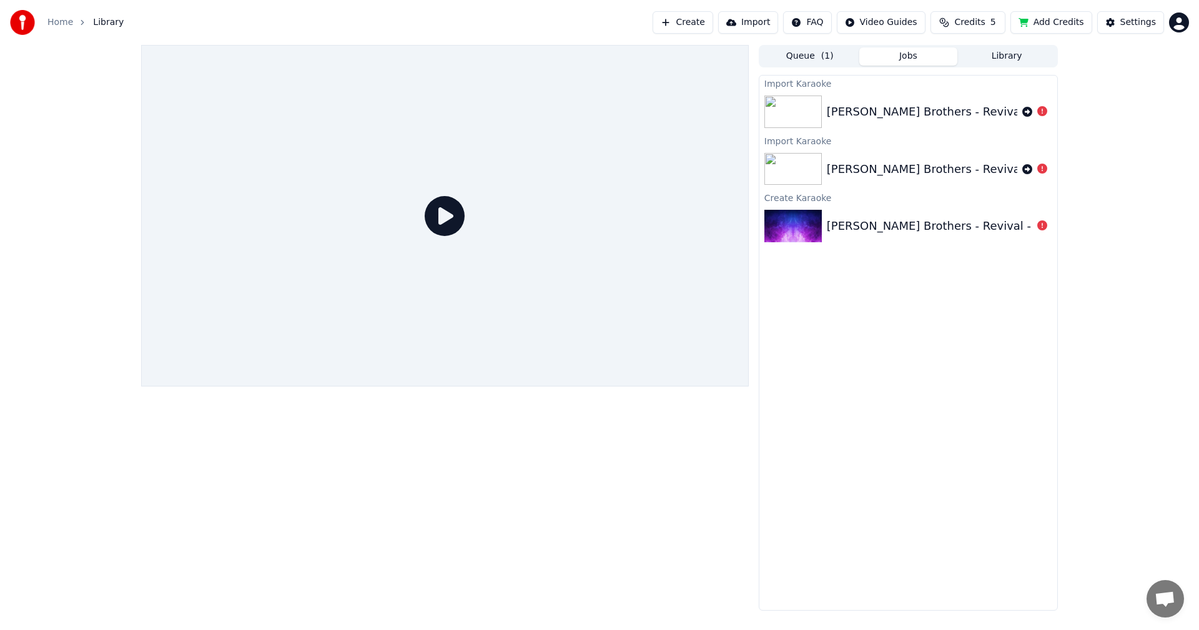
click at [1044, 112] on icon at bounding box center [1042, 111] width 10 height 10
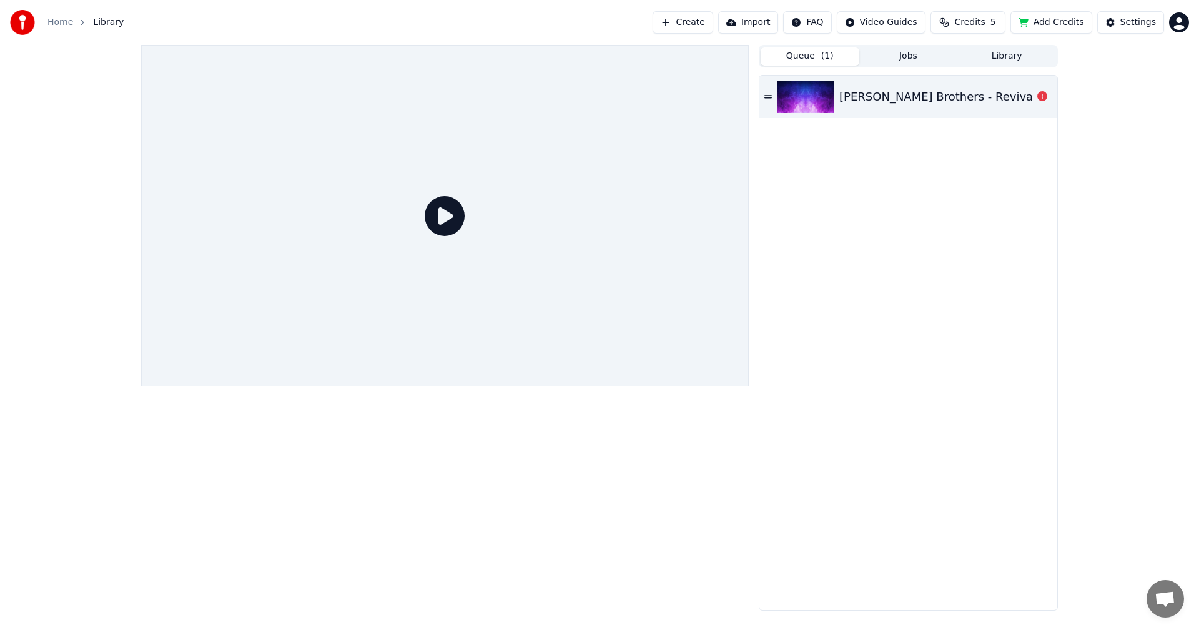
click at [829, 57] on span "( 1 )" at bounding box center [827, 56] width 12 height 12
click at [913, 105] on div "[PERSON_NAME] Brothers - Revival - Proud [PERSON_NAME]" at bounding box center [1007, 96] width 337 height 17
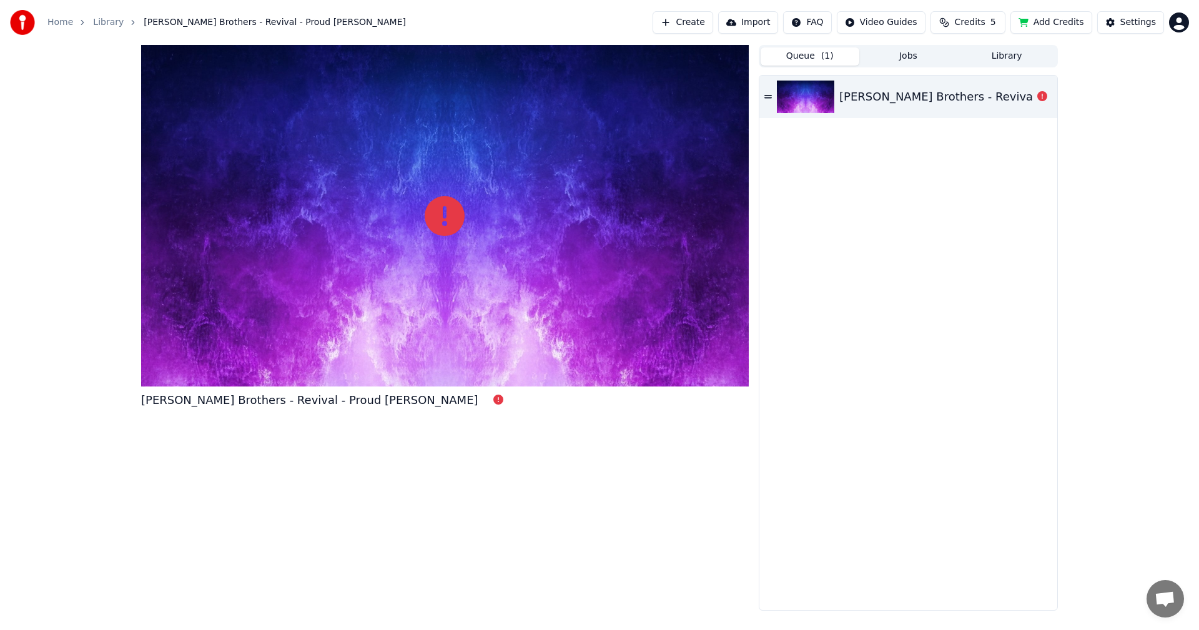
click at [294, 398] on div "[PERSON_NAME] Brothers - Revival - Proud [PERSON_NAME]" at bounding box center [309, 399] width 337 height 17
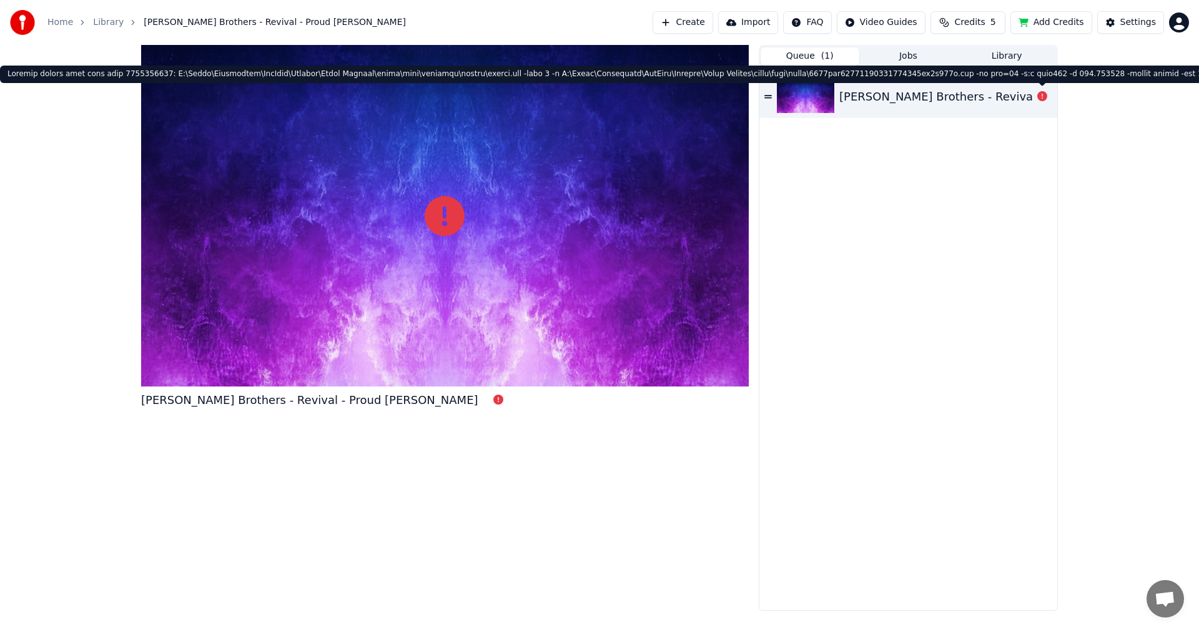
click at [1038, 103] on button at bounding box center [1042, 96] width 10 height 15
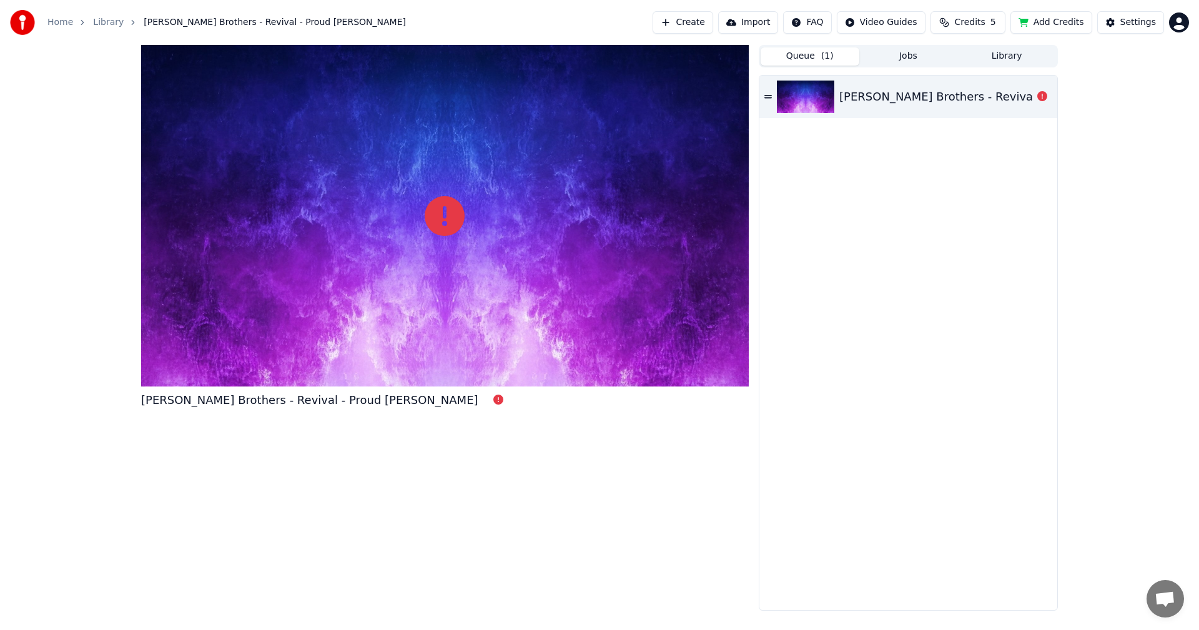
click at [1009, 46] on div "Queue ( 1 ) Jobs Library" at bounding box center [908, 56] width 299 height 22
click at [1013, 47] on button "Library" at bounding box center [1006, 56] width 99 height 18
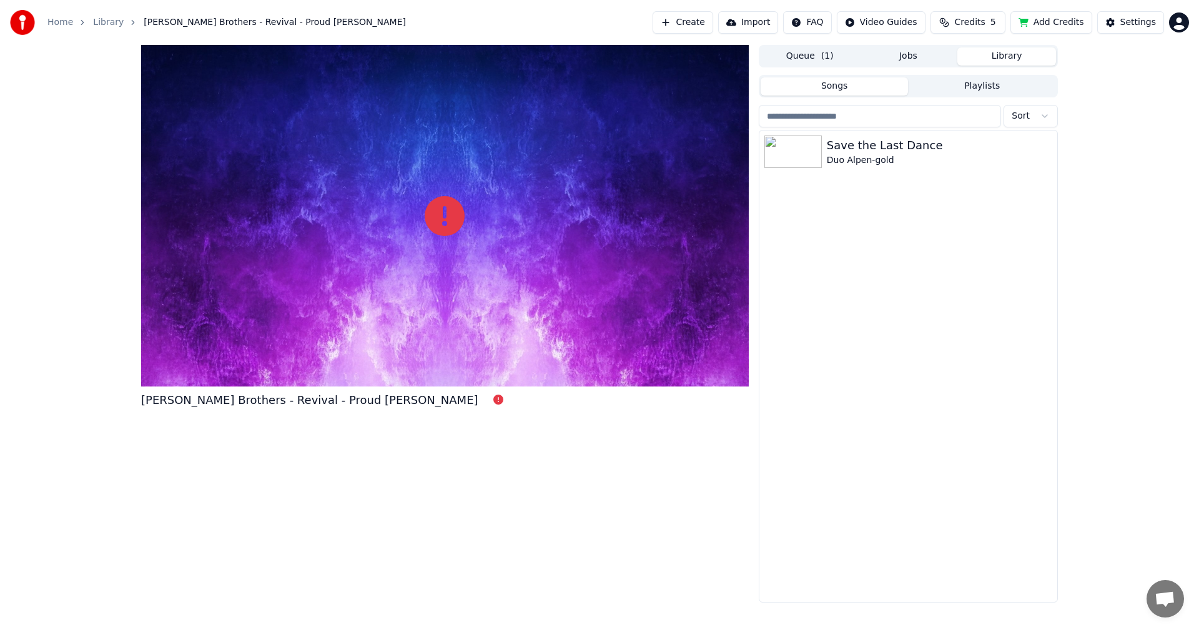
click at [887, 62] on button "Jobs" at bounding box center [908, 56] width 99 height 18
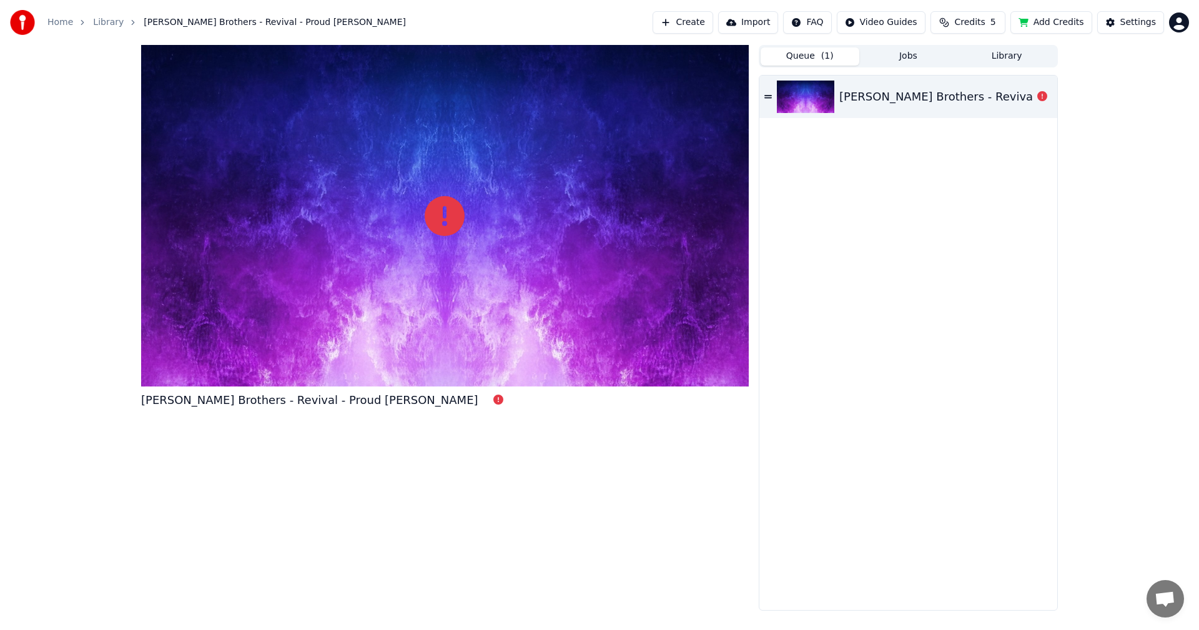
click at [786, 61] on button "Queue ( 1 )" at bounding box center [810, 56] width 99 height 18
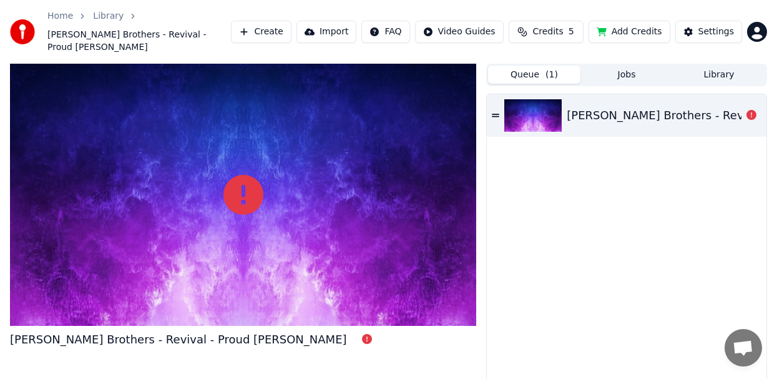
click at [494, 114] on icon at bounding box center [495, 115] width 7 height 3
click at [493, 114] on icon at bounding box center [495, 115] width 7 height 3
click at [649, 216] on div "[PERSON_NAME] Brothers - Revival - Proud [PERSON_NAME]" at bounding box center [627, 254] width 280 height 321
